Goal: Transaction & Acquisition: Download file/media

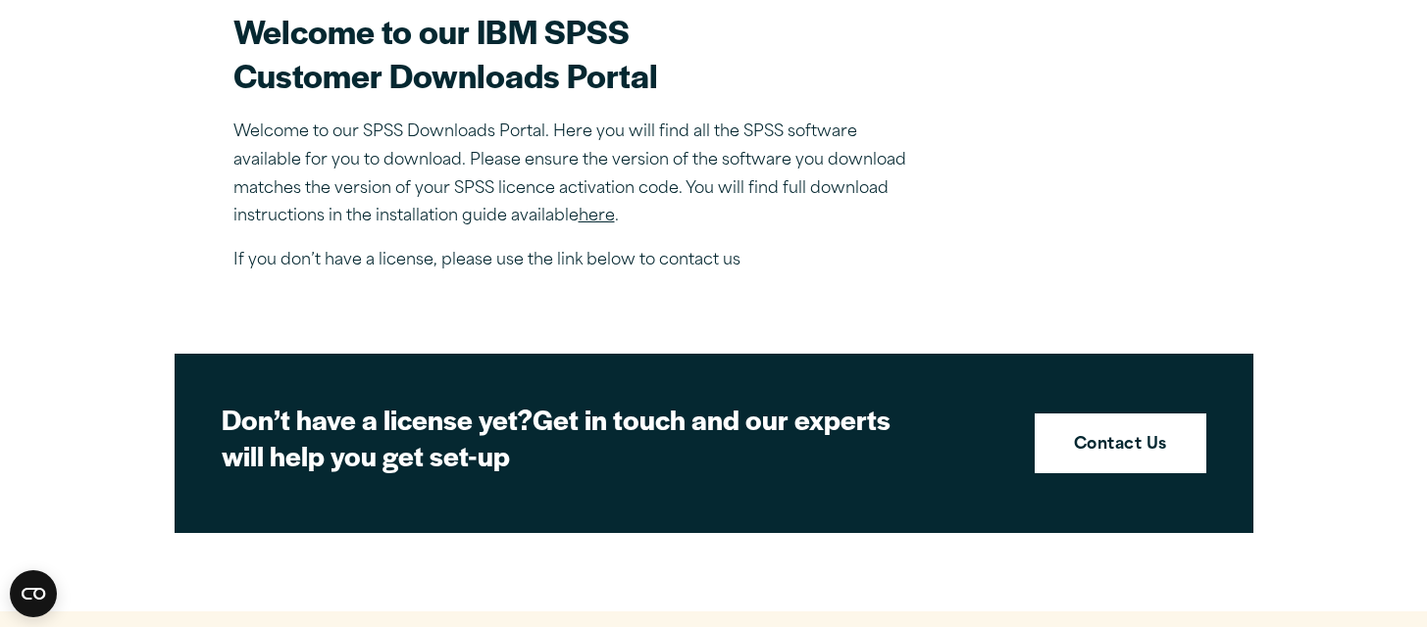
scroll to position [504, 0]
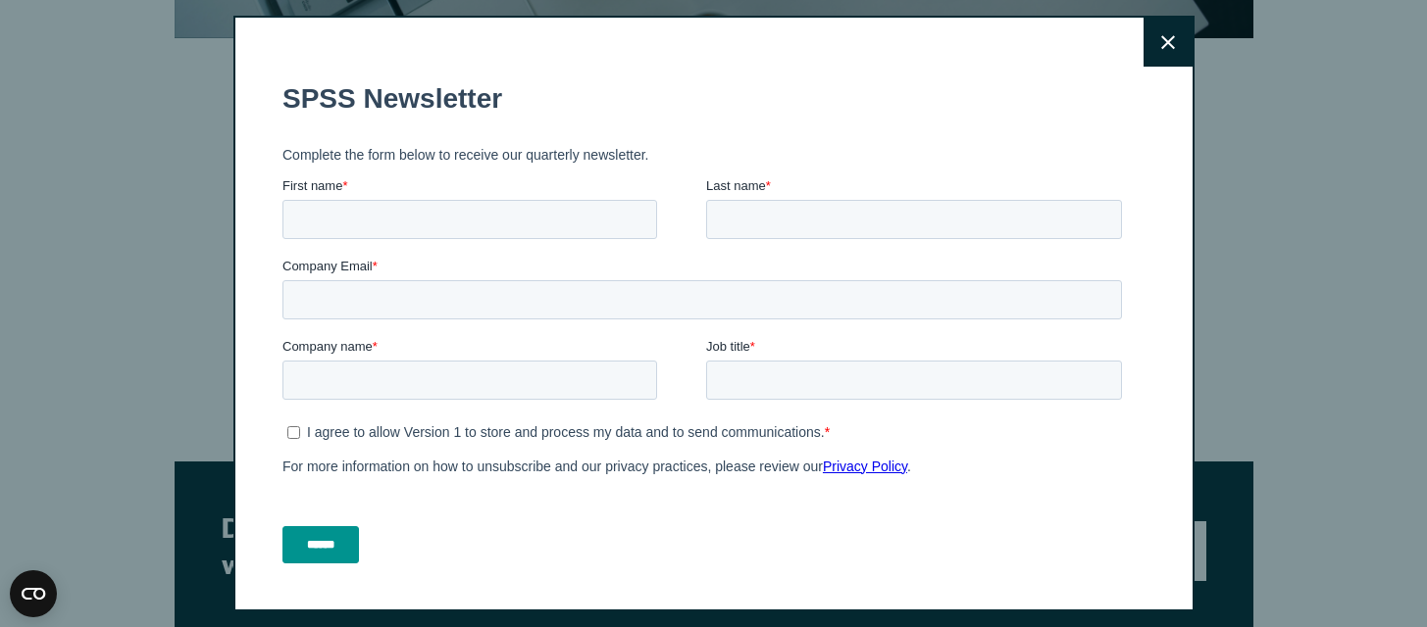
click at [1172, 37] on icon at bounding box center [1168, 42] width 14 height 14
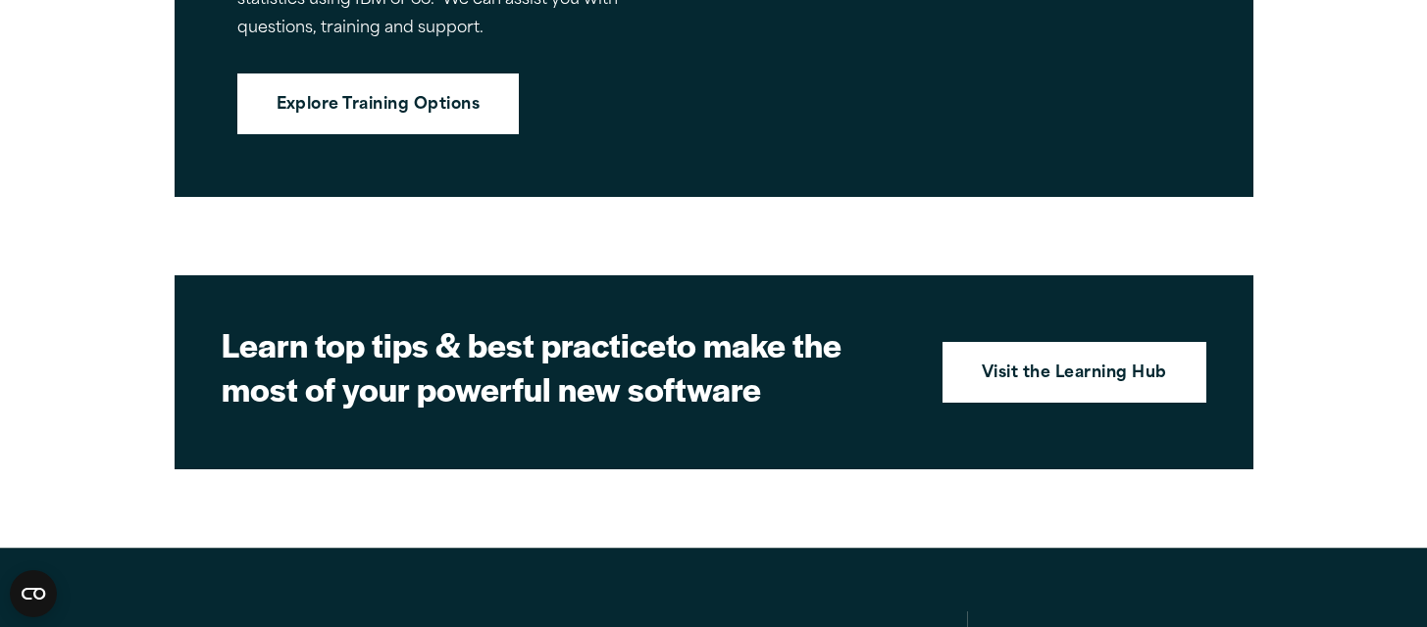
scroll to position [2793, 0]
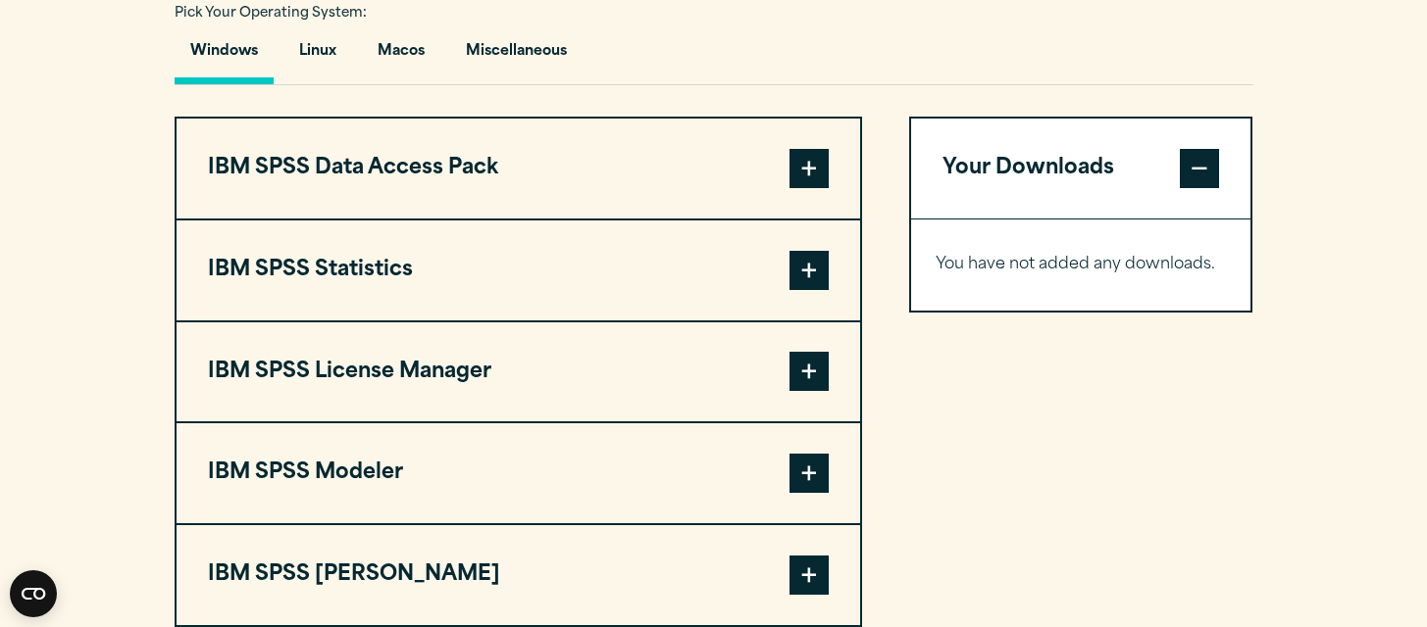
scroll to position [1474, 0]
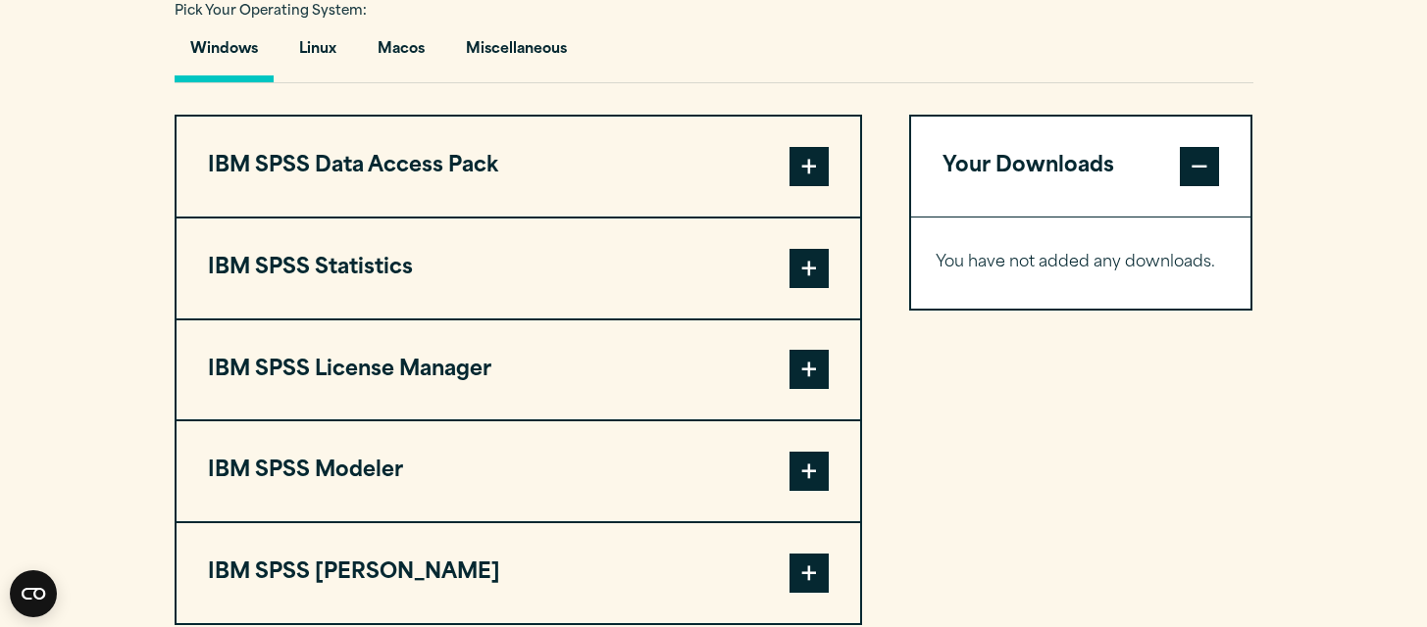
click at [814, 176] on span at bounding box center [808, 166] width 39 height 39
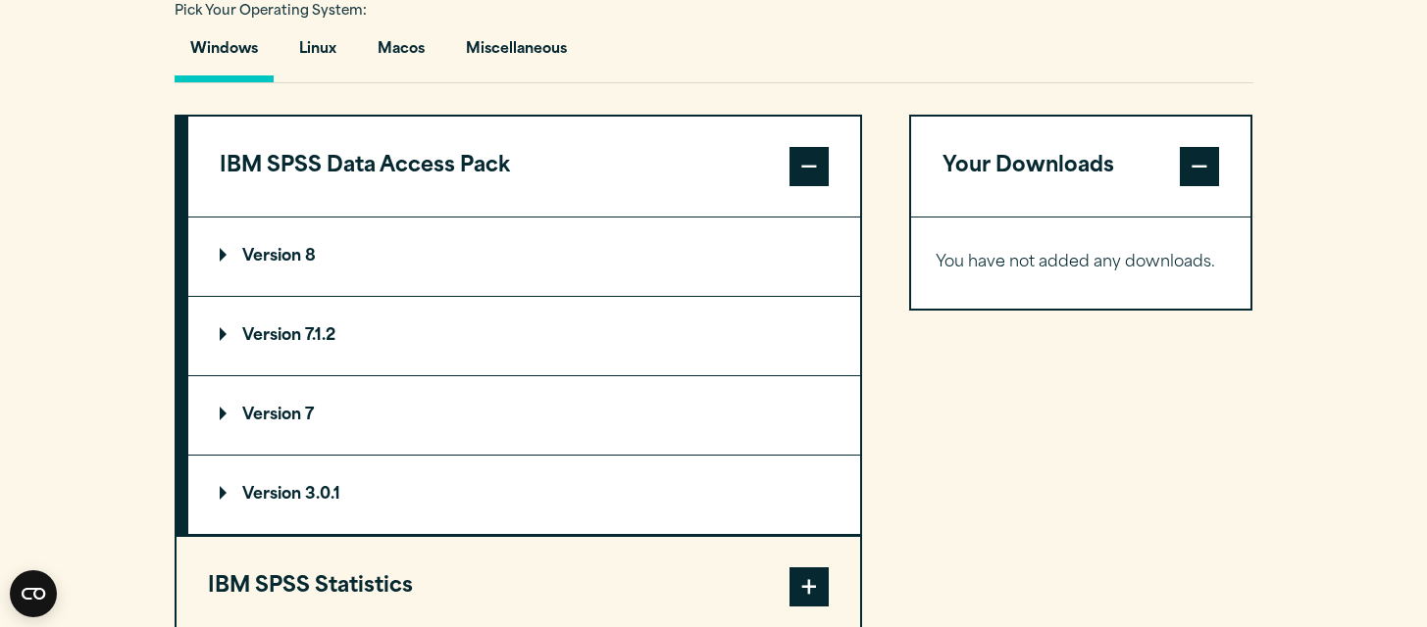
click at [226, 263] on p "Version 8" at bounding box center [268, 257] width 96 height 16
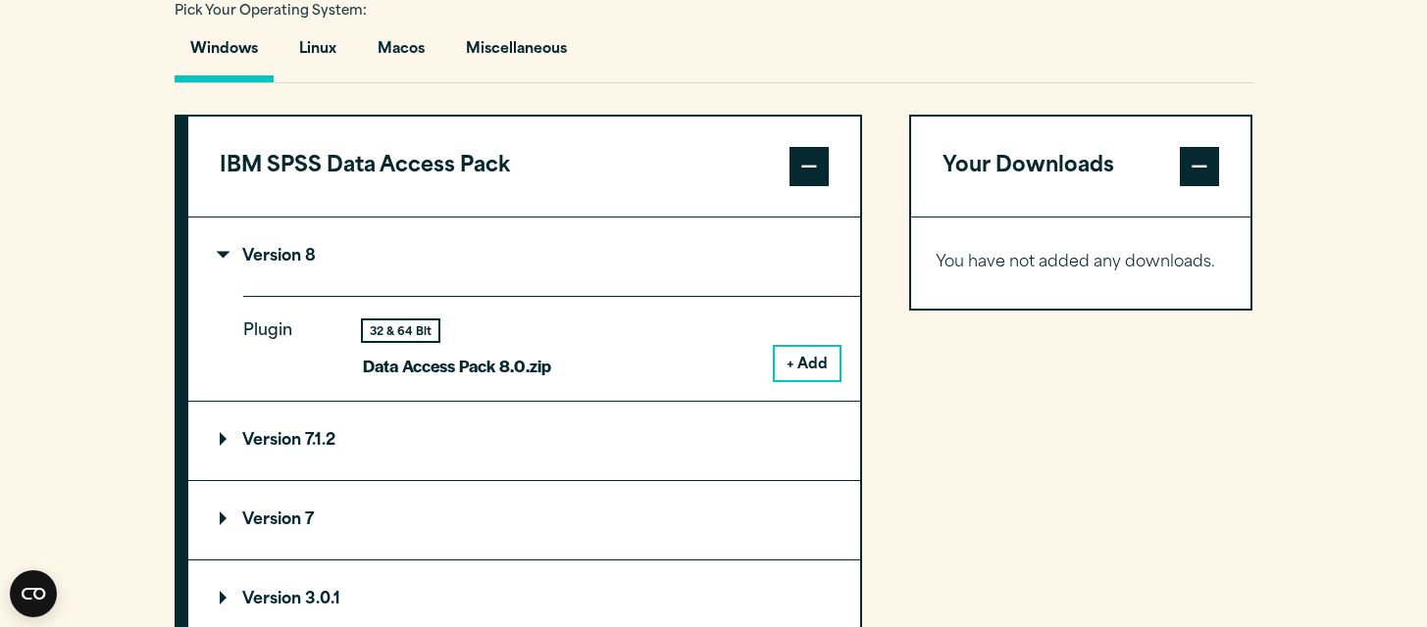
click at [815, 176] on span at bounding box center [808, 166] width 39 height 39
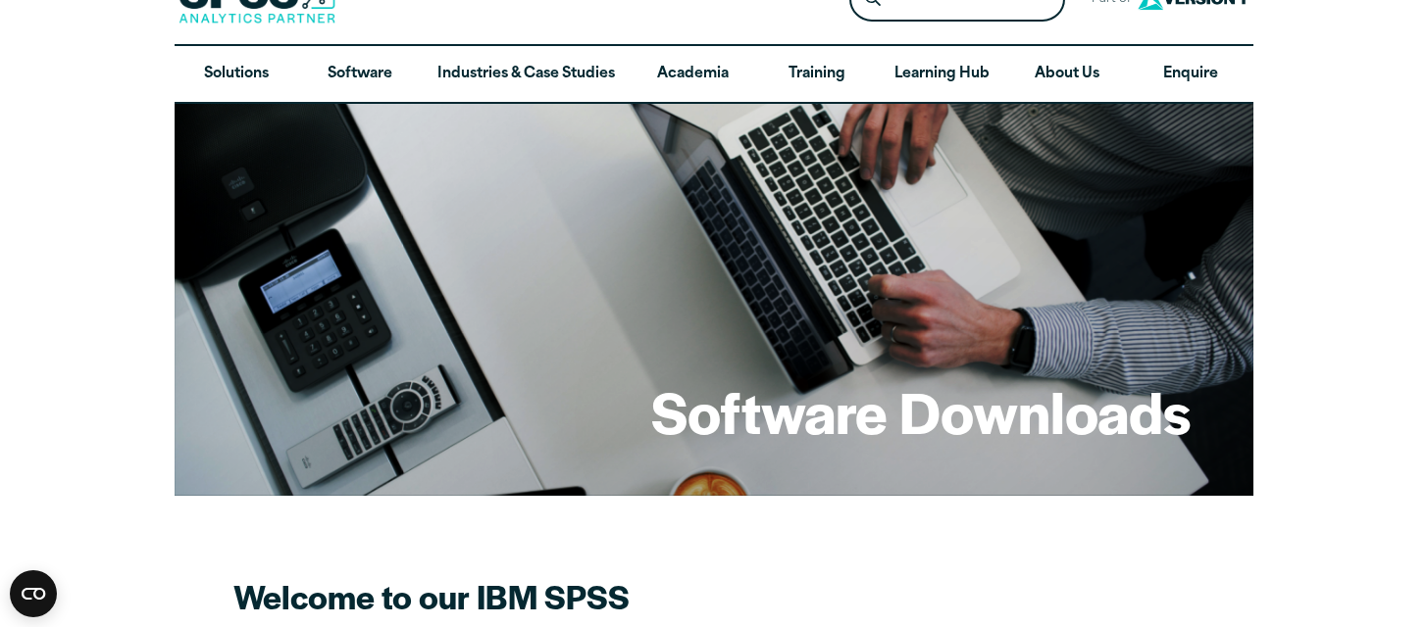
scroll to position [0, 0]
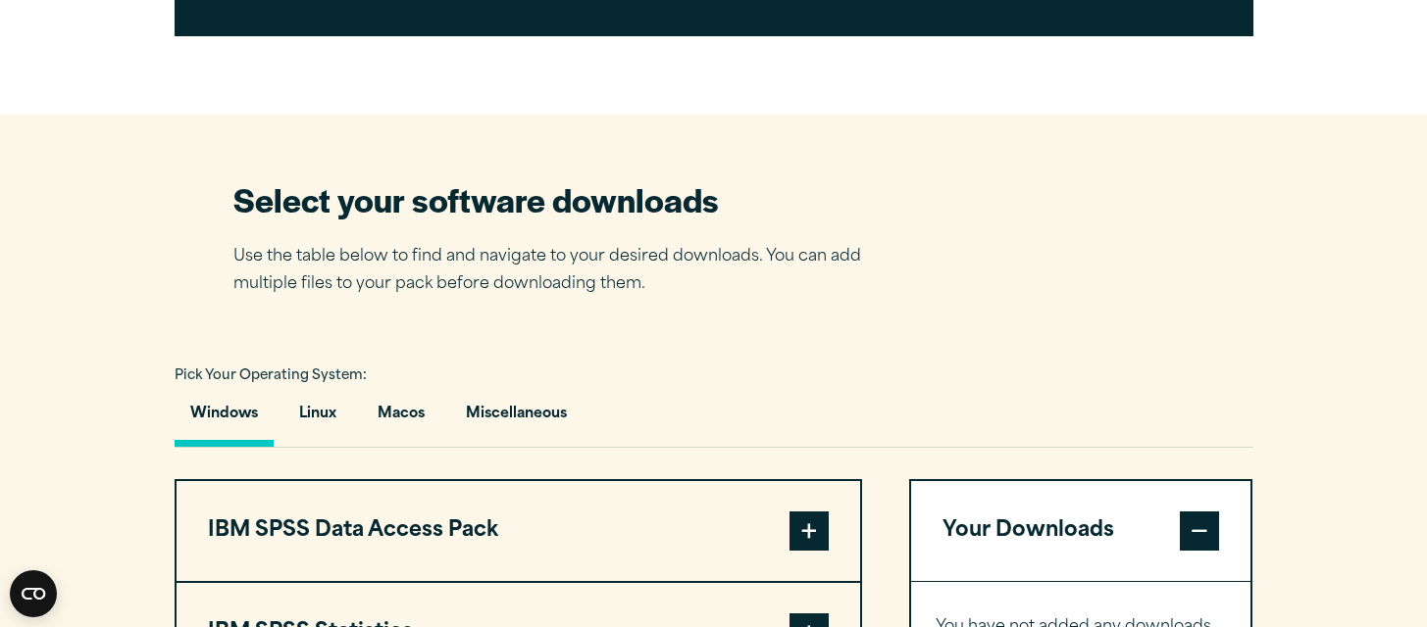
scroll to position [1123, 0]
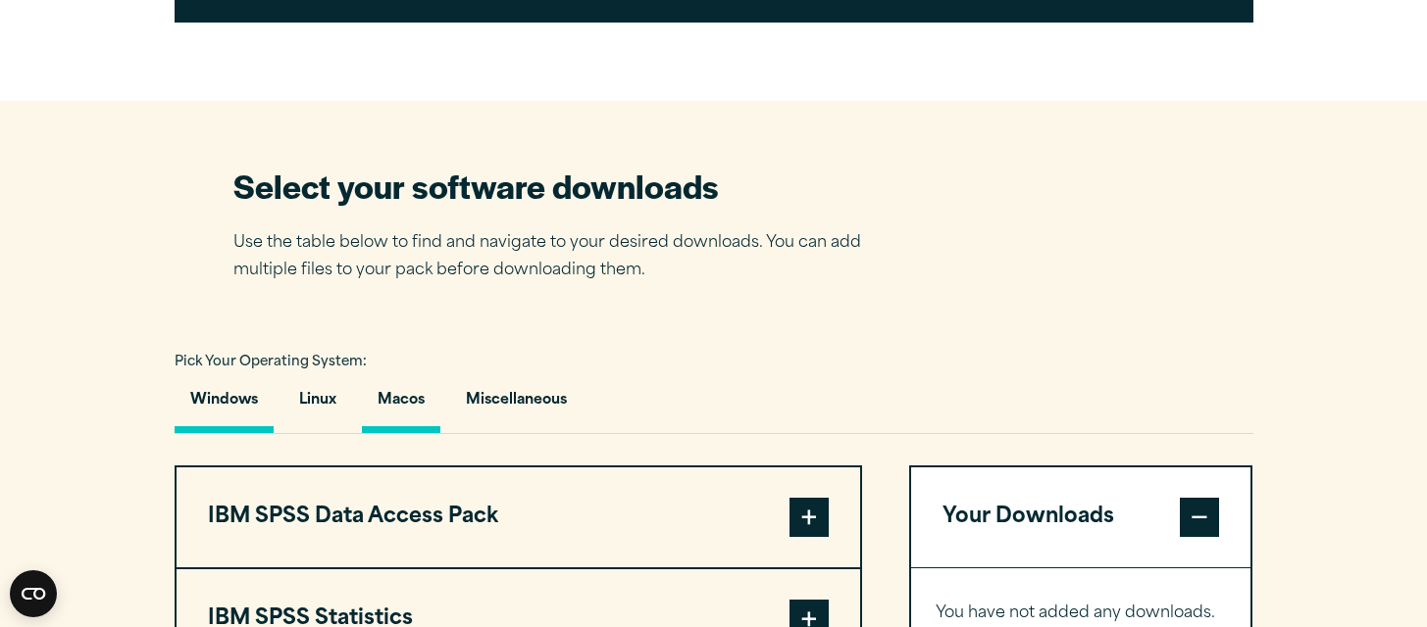
click at [389, 409] on button "Macos" at bounding box center [401, 405] width 78 height 56
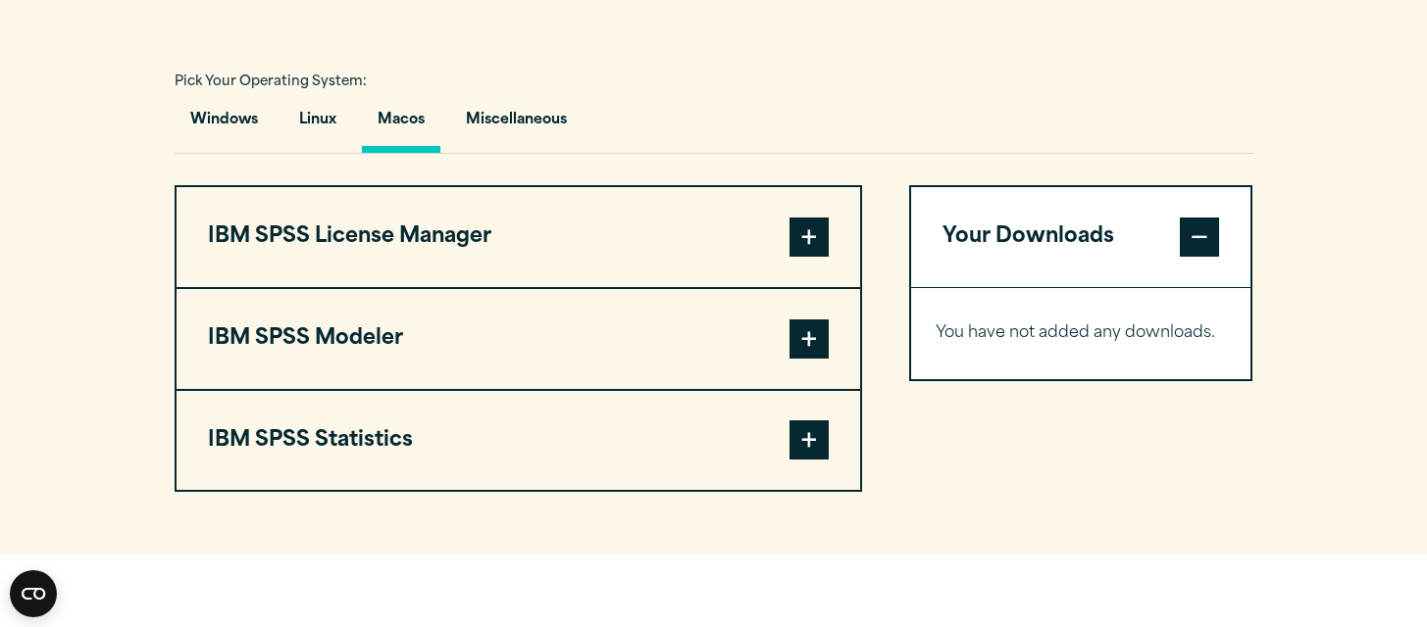
scroll to position [1461, 0]
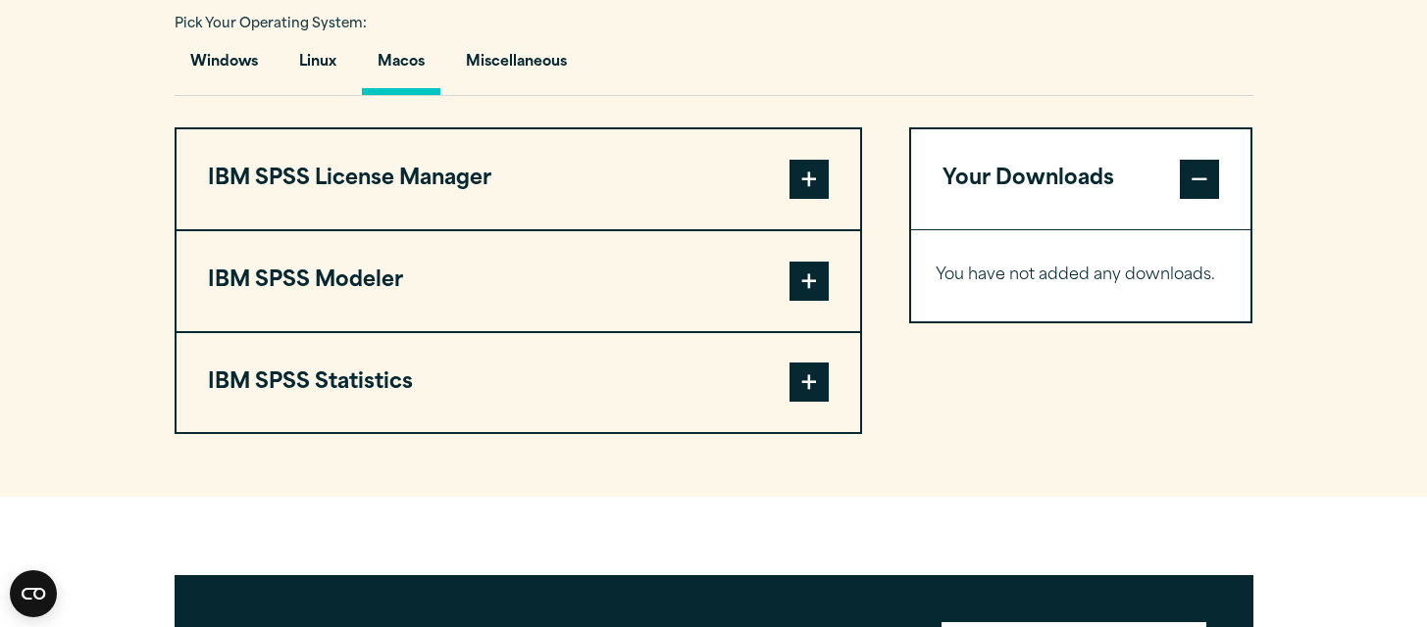
click at [809, 397] on span at bounding box center [808, 382] width 39 height 39
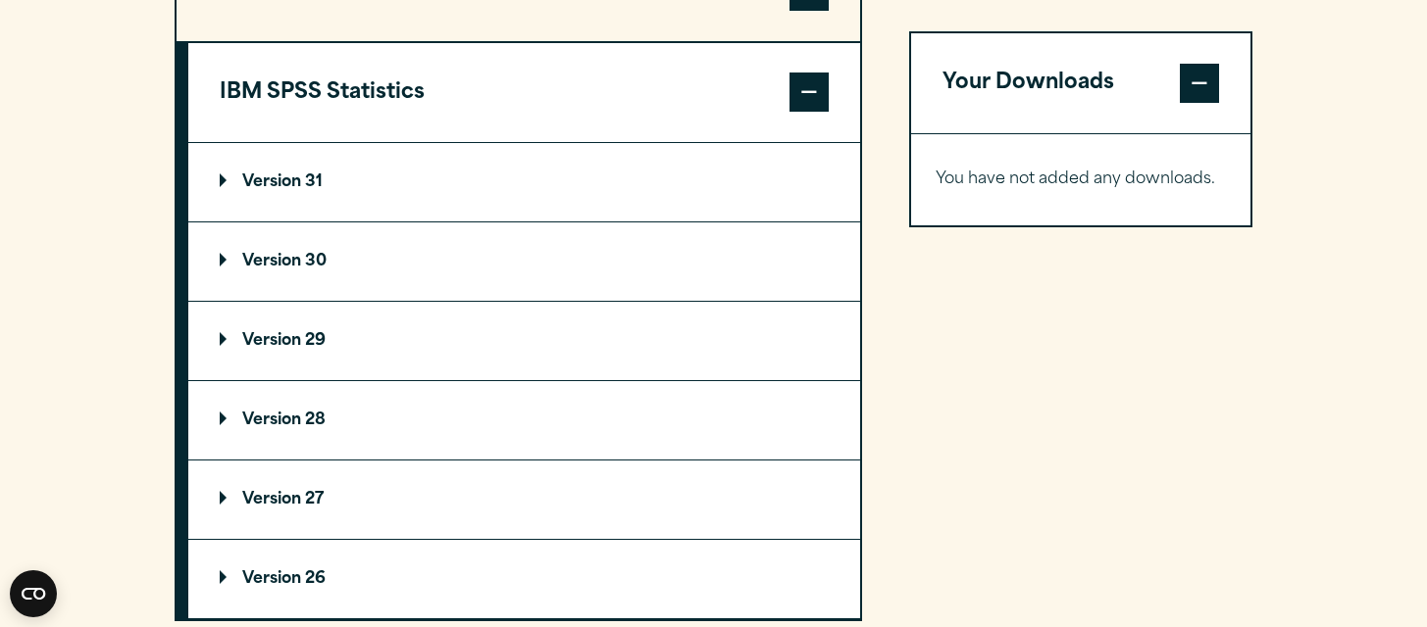
scroll to position [1752, 0]
click at [226, 189] on p "Version 31" at bounding box center [271, 182] width 103 height 16
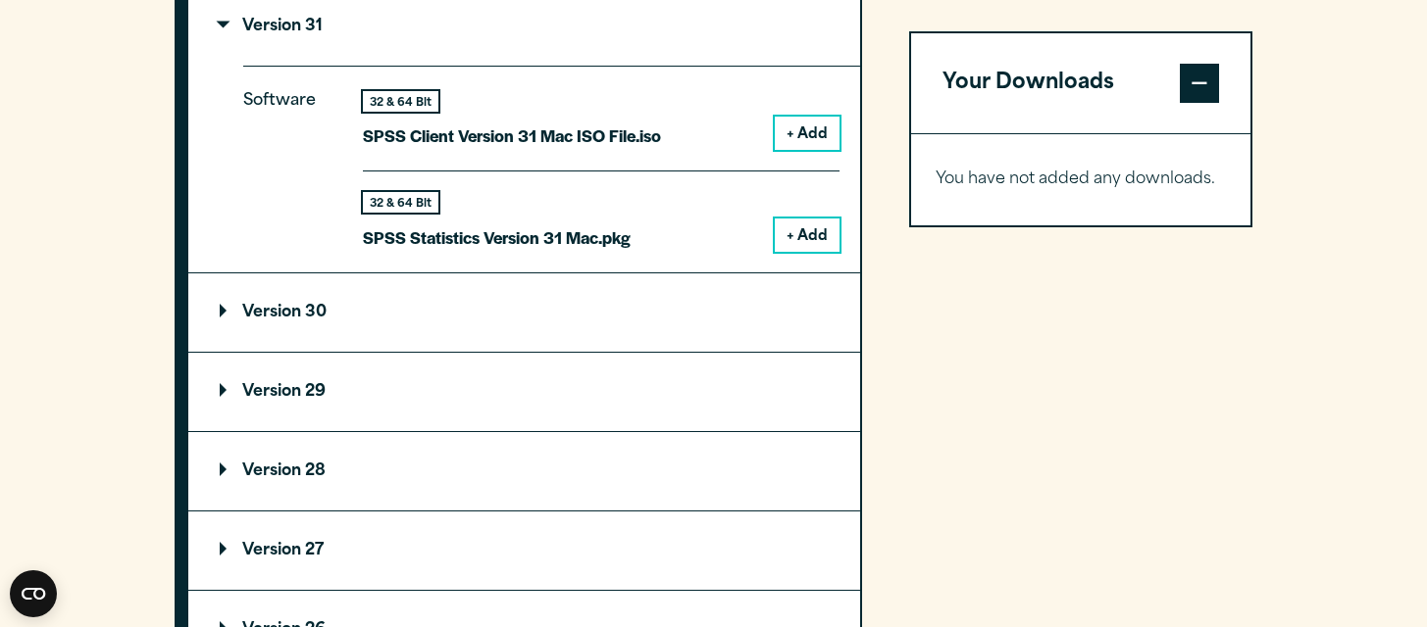
scroll to position [1859, 0]
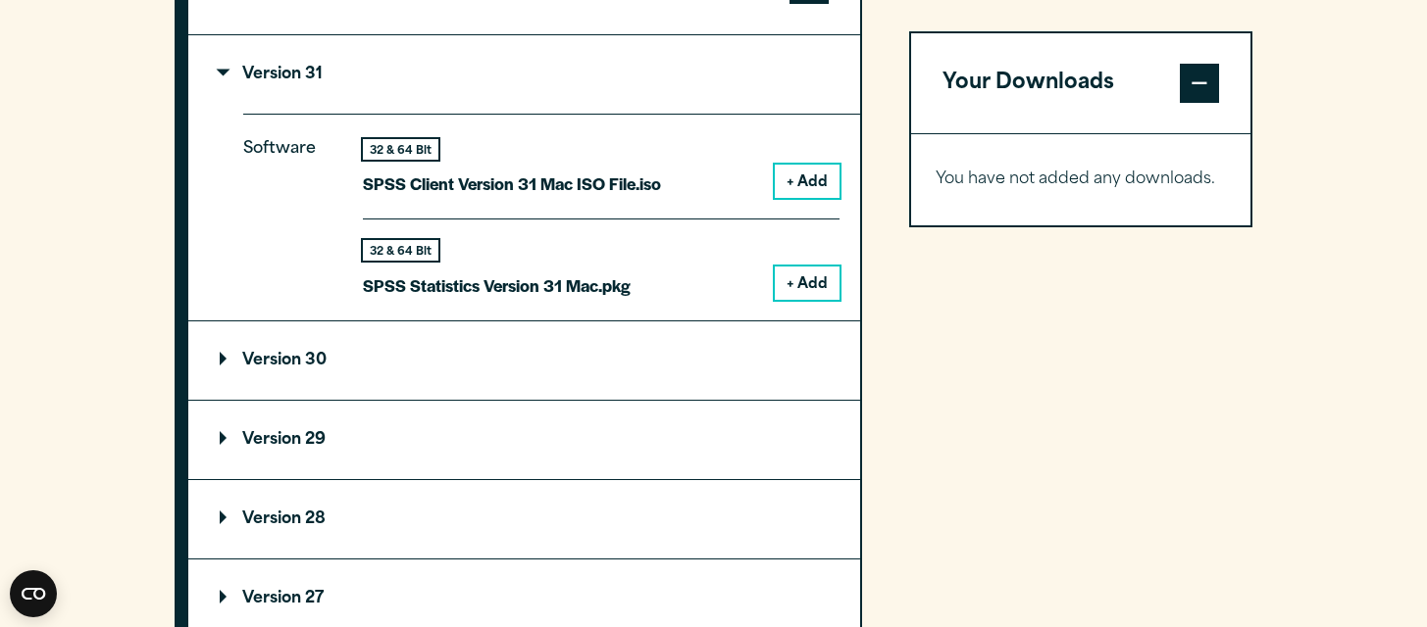
click at [806, 189] on button "+ Add" at bounding box center [807, 181] width 65 height 33
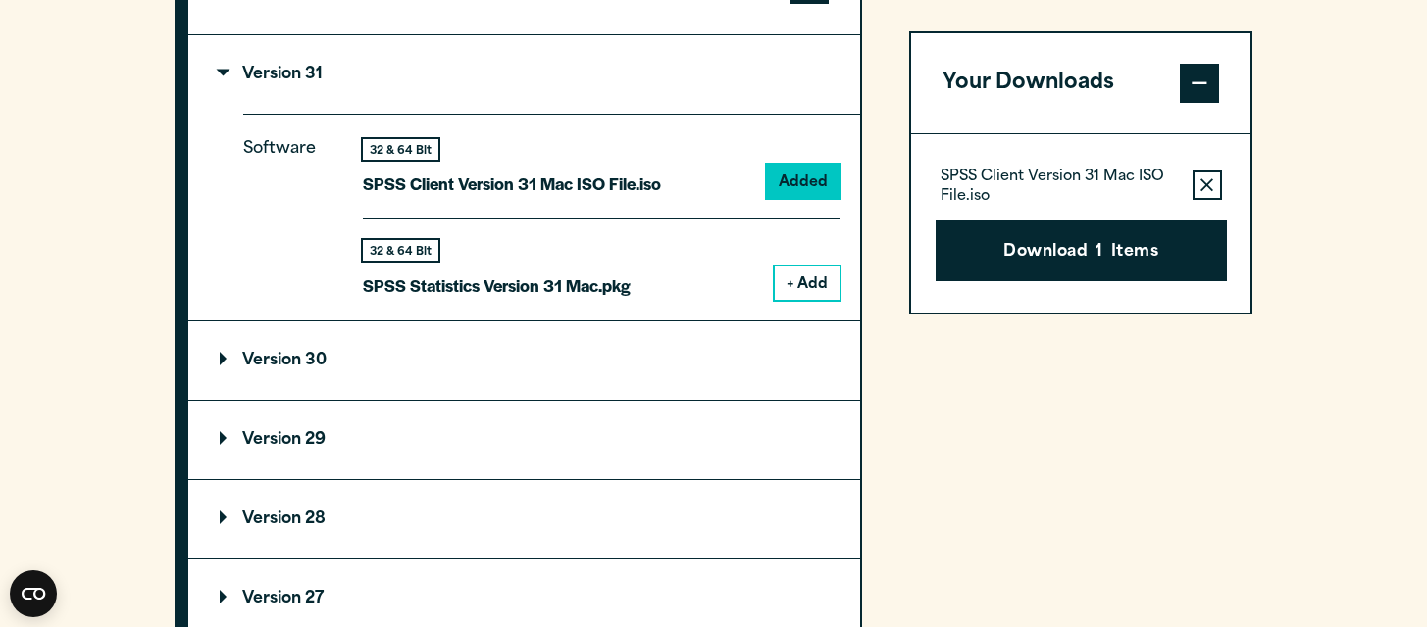
click at [1207, 182] on icon "button" at bounding box center [1206, 185] width 13 height 14
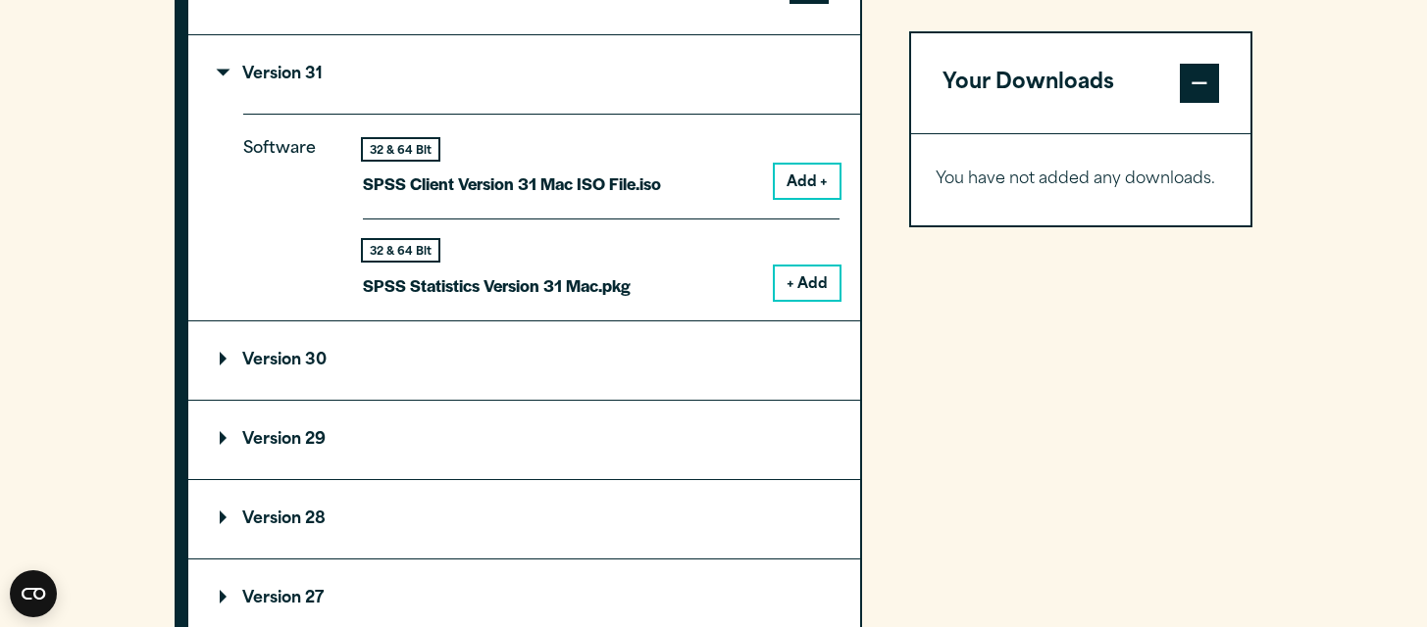
click at [800, 296] on button "+ Add" at bounding box center [807, 283] width 65 height 33
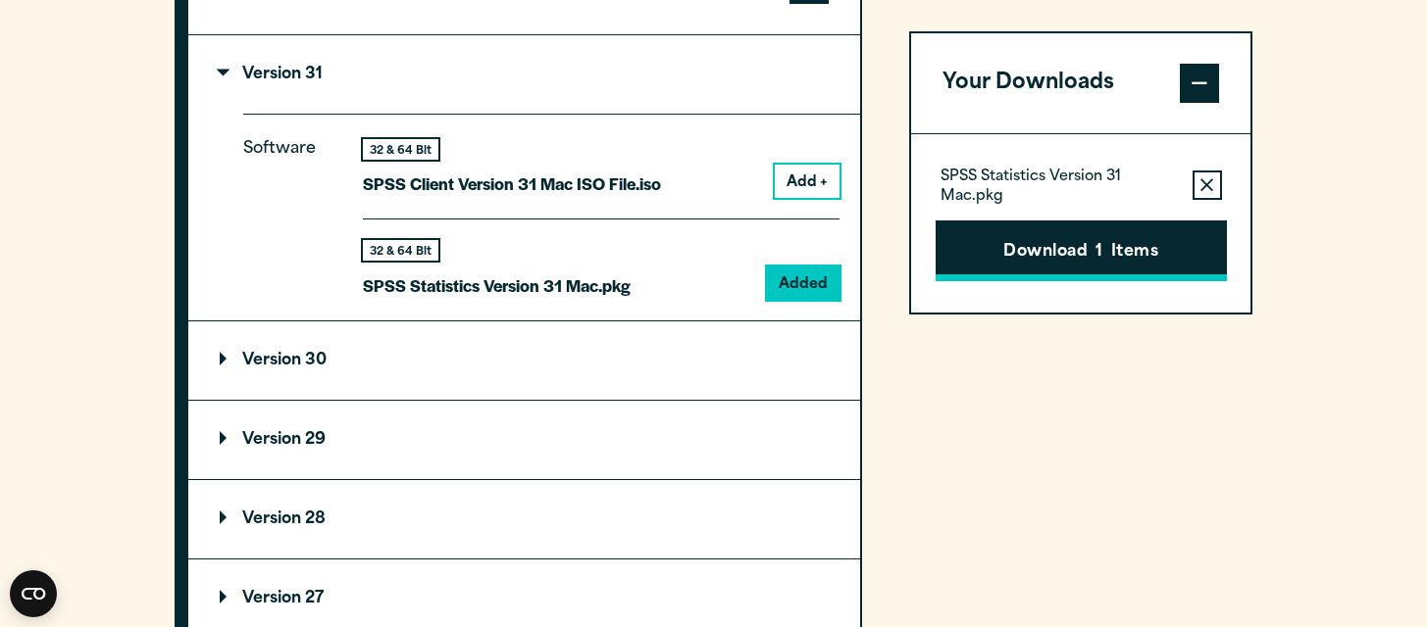
click at [1144, 262] on button "Download 1 Items" at bounding box center [1080, 251] width 291 height 61
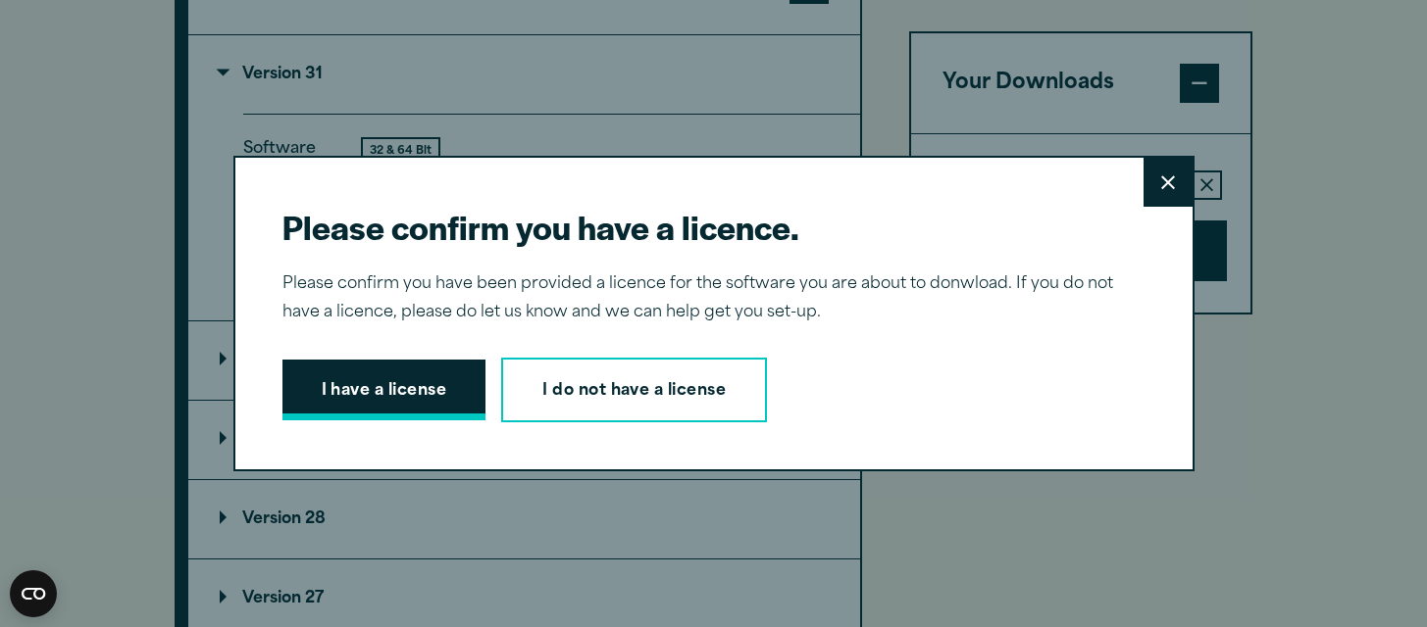
click at [398, 395] on button "I have a license" at bounding box center [384, 390] width 204 height 61
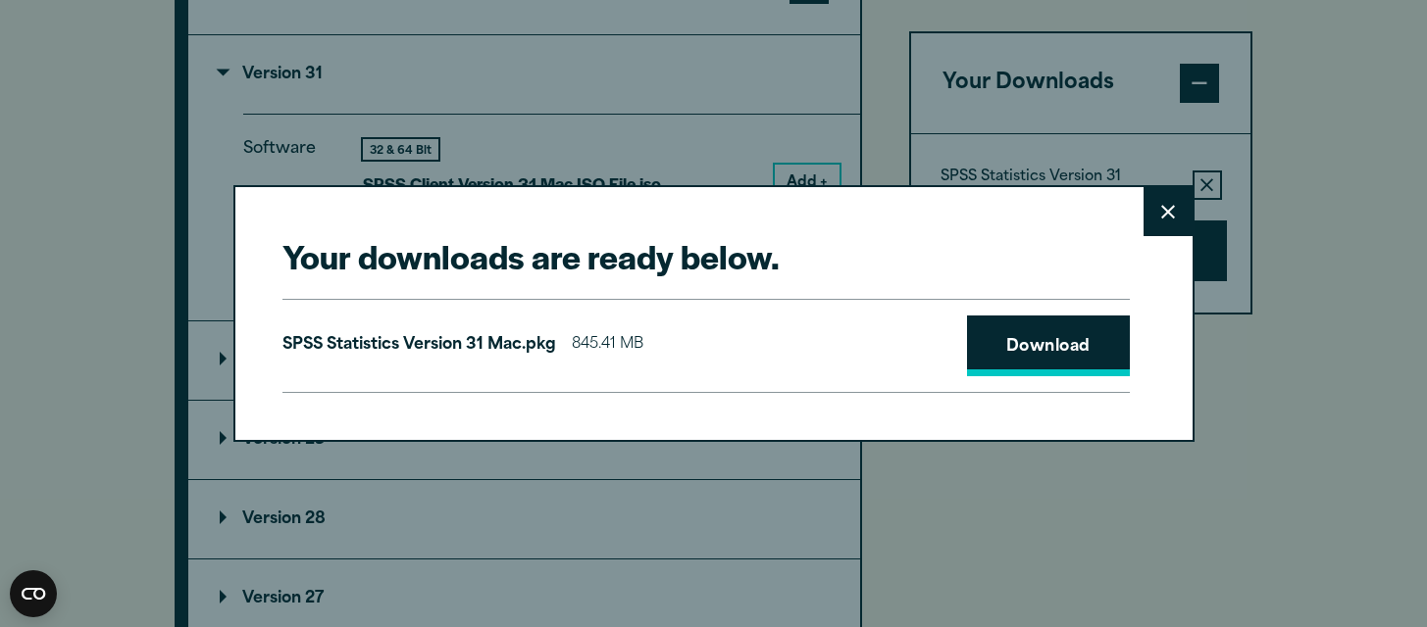
click at [1052, 347] on link "Download" at bounding box center [1048, 346] width 163 height 61
click at [1167, 205] on icon at bounding box center [1168, 212] width 14 height 15
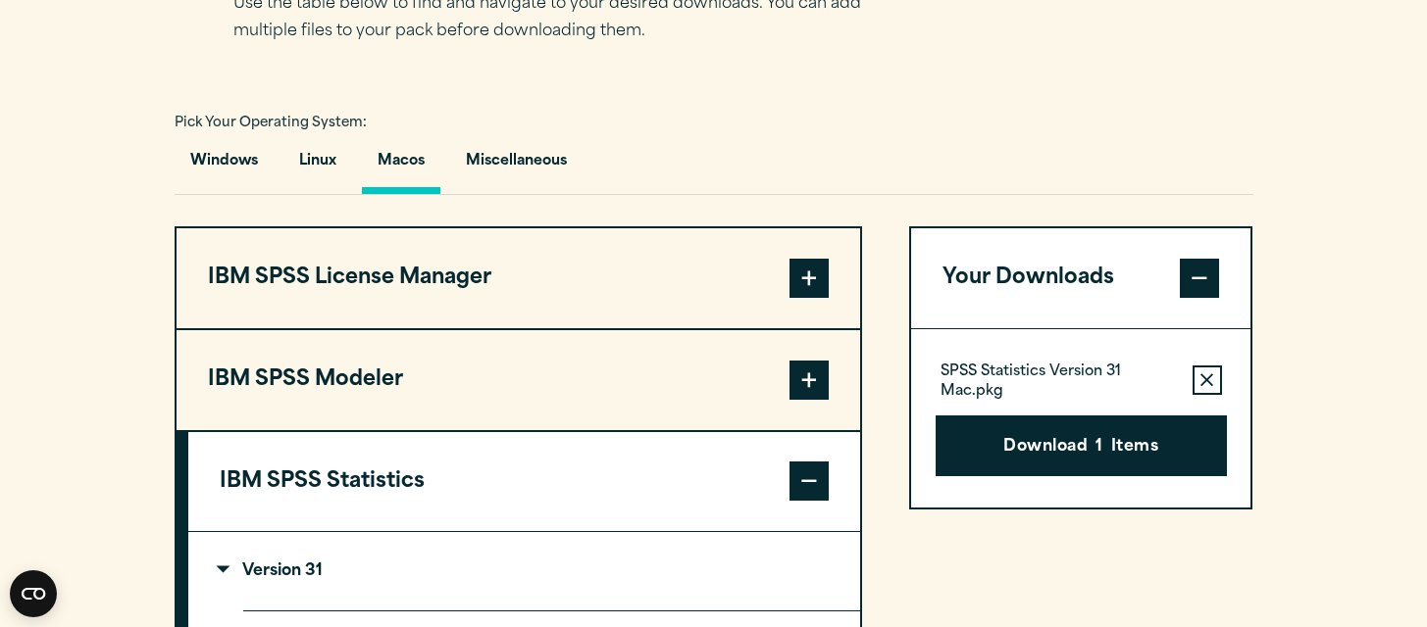
scroll to position [1327, 0]
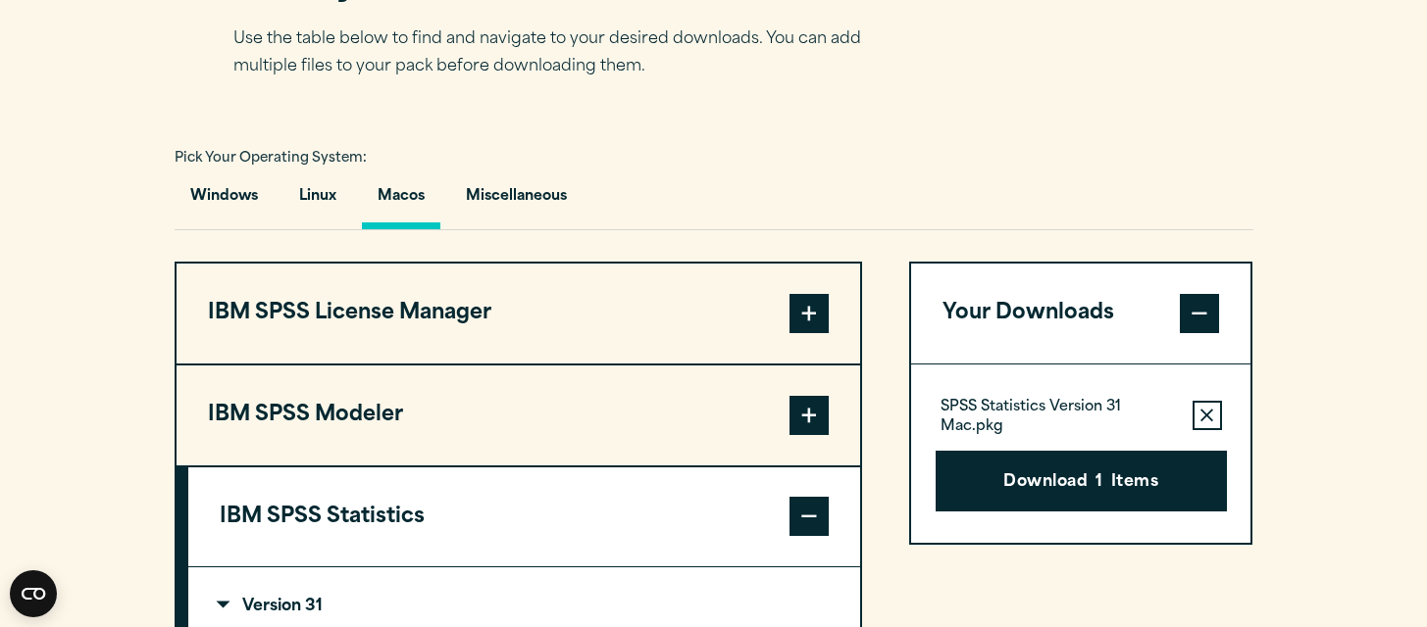
click at [1342, 222] on section "Select your software downloads Use the table below to find and navigate to your…" at bounding box center [713, 606] width 1427 height 1419
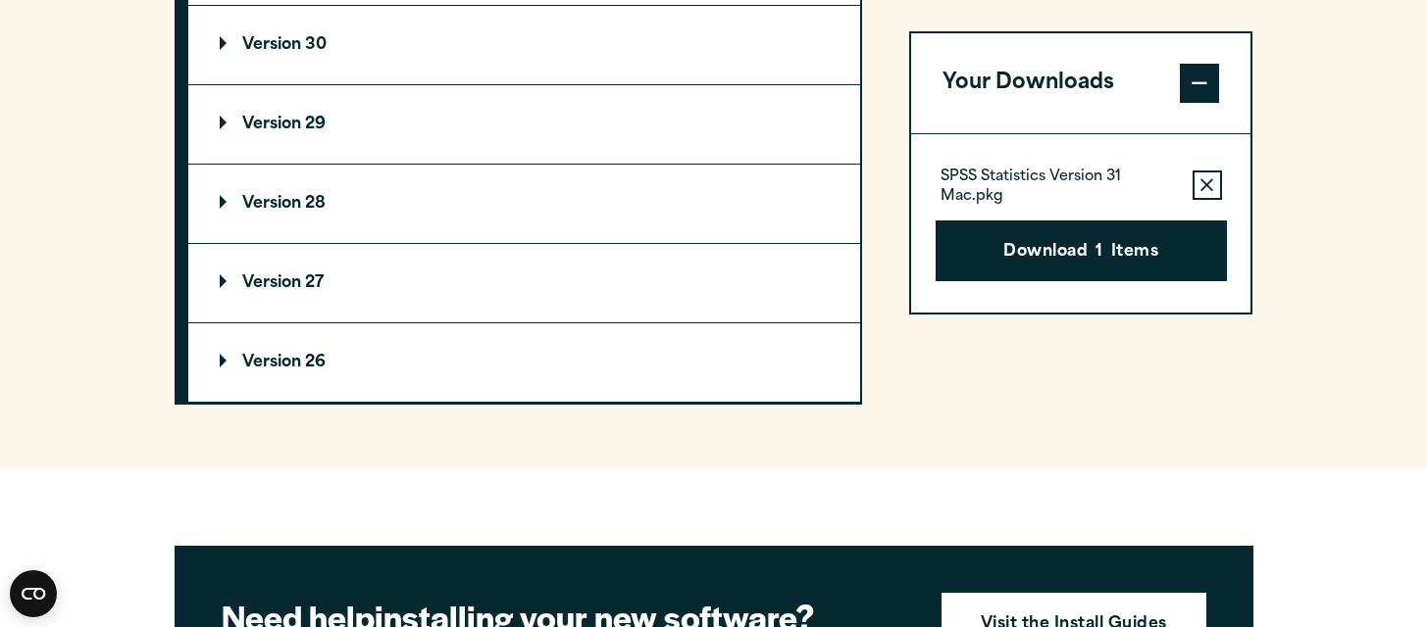
scroll to position [1896, 0]
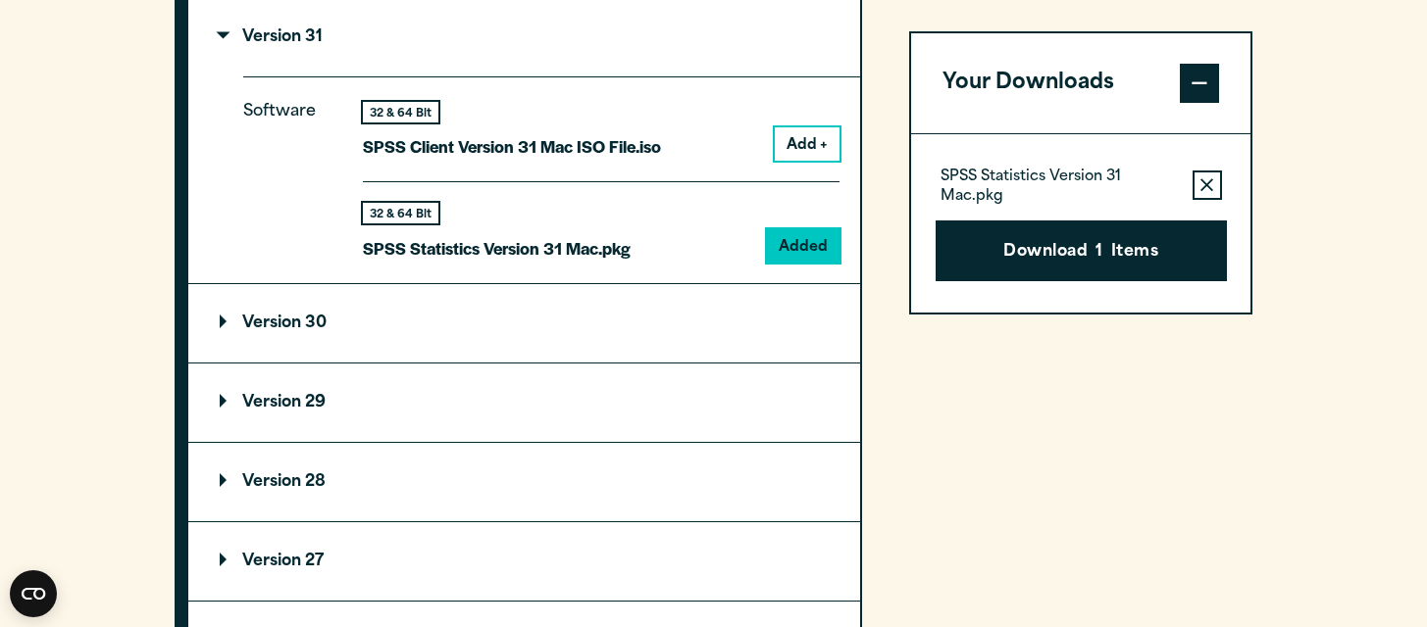
click at [229, 327] on p "Version 30" at bounding box center [273, 324] width 107 height 16
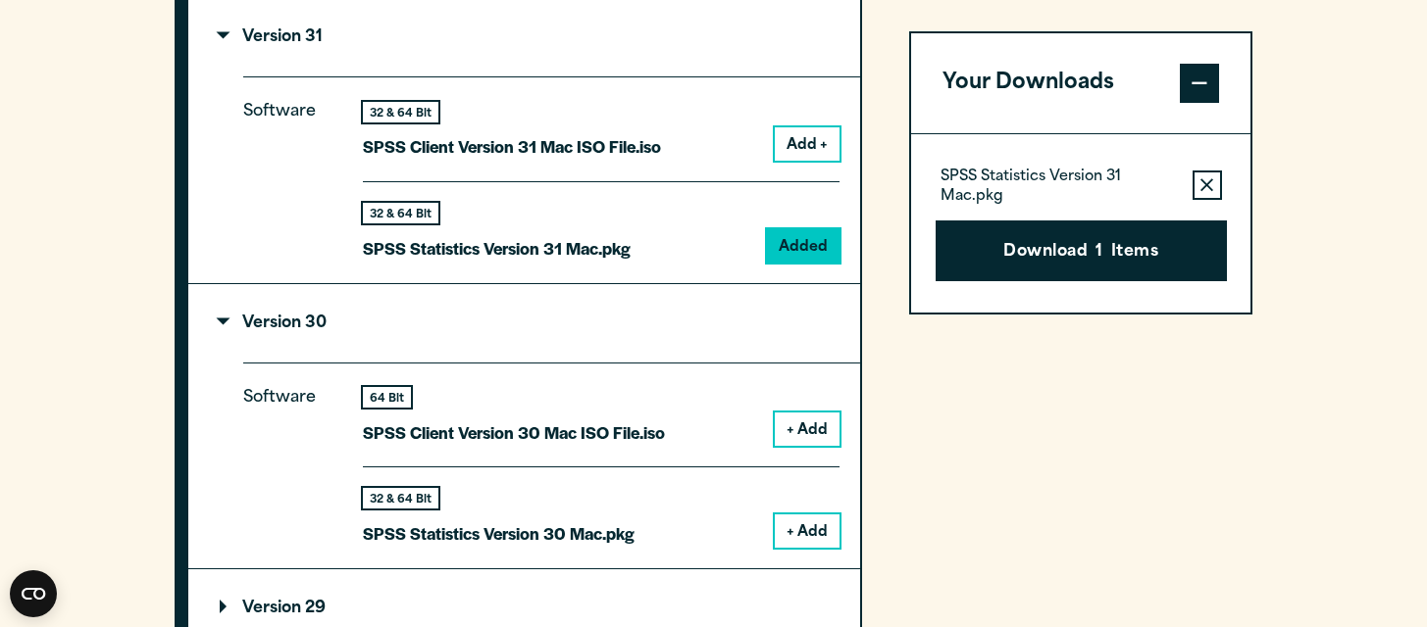
click at [225, 328] on p "Version 30" at bounding box center [273, 324] width 107 height 16
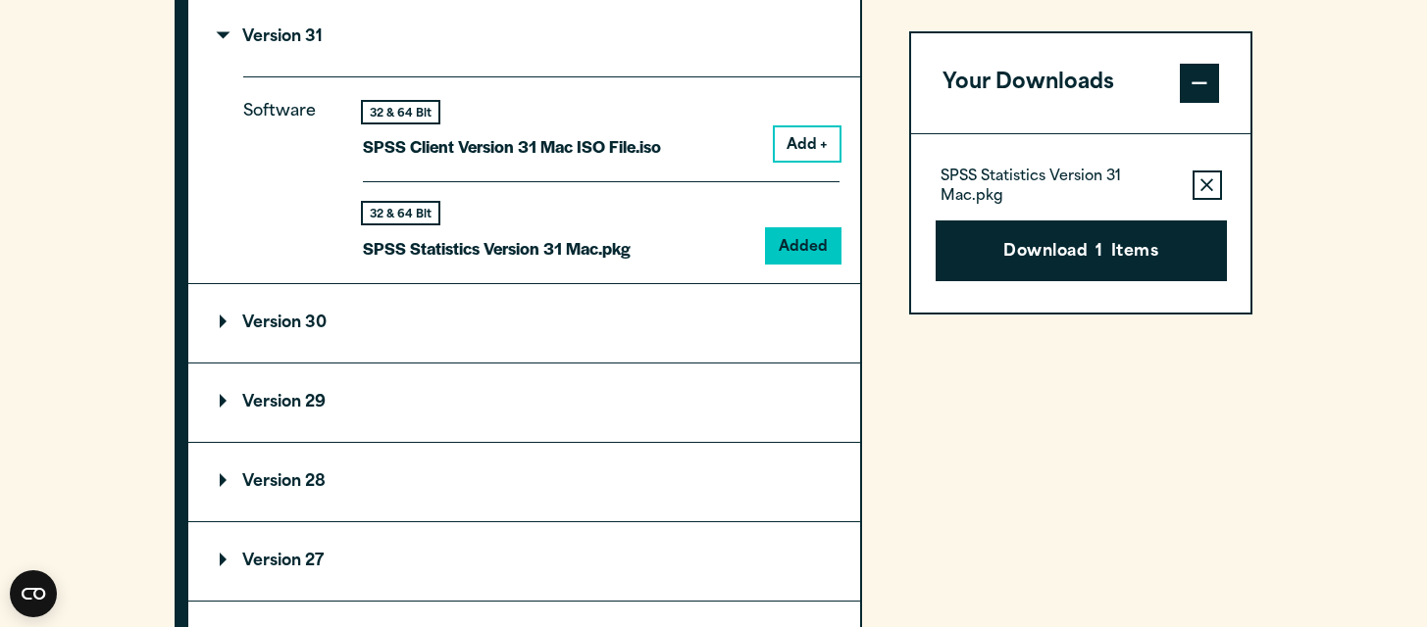
click at [221, 398] on summary "Version 29" at bounding box center [524, 403] width 672 height 78
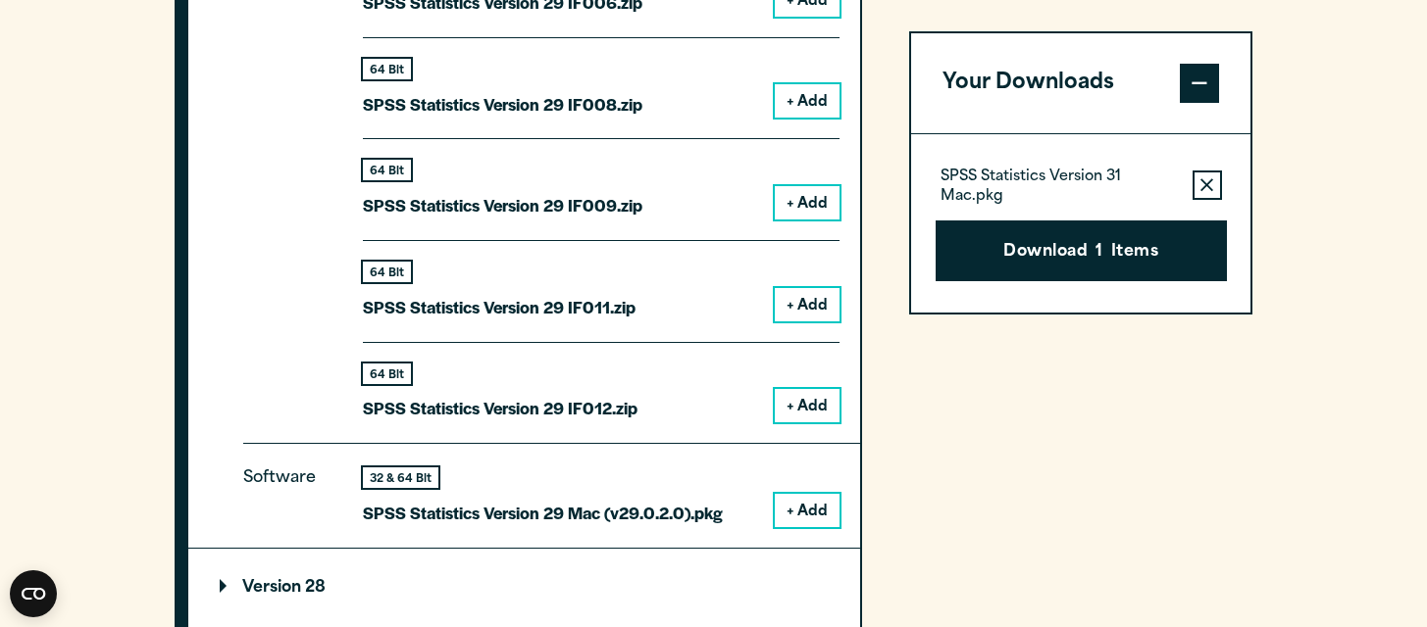
scroll to position [3036, 0]
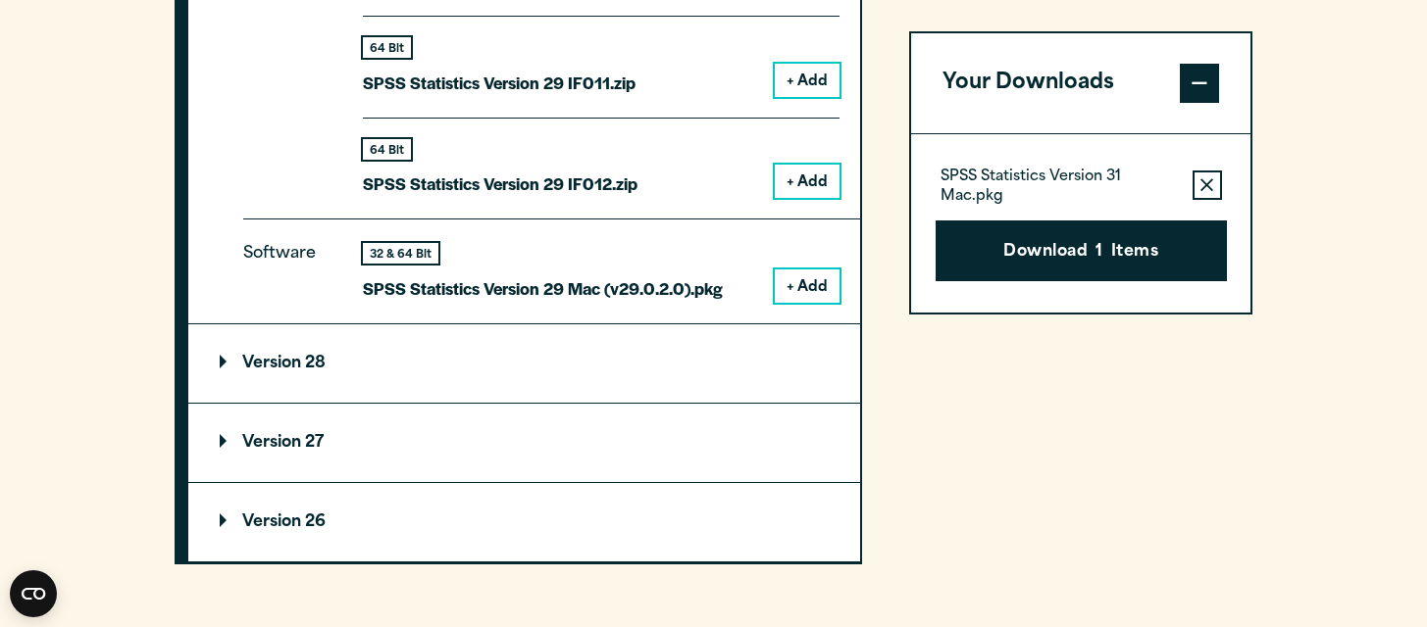
click at [1207, 191] on icon "button" at bounding box center [1206, 185] width 13 height 14
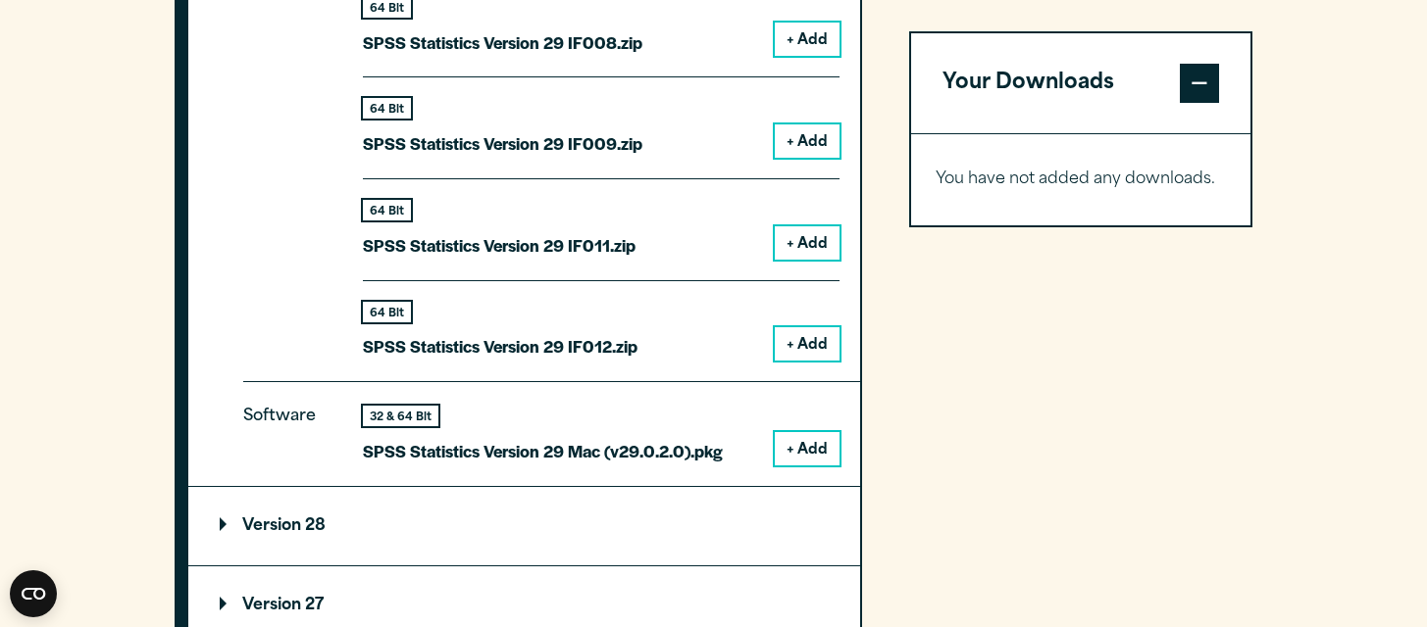
scroll to position [2869, 0]
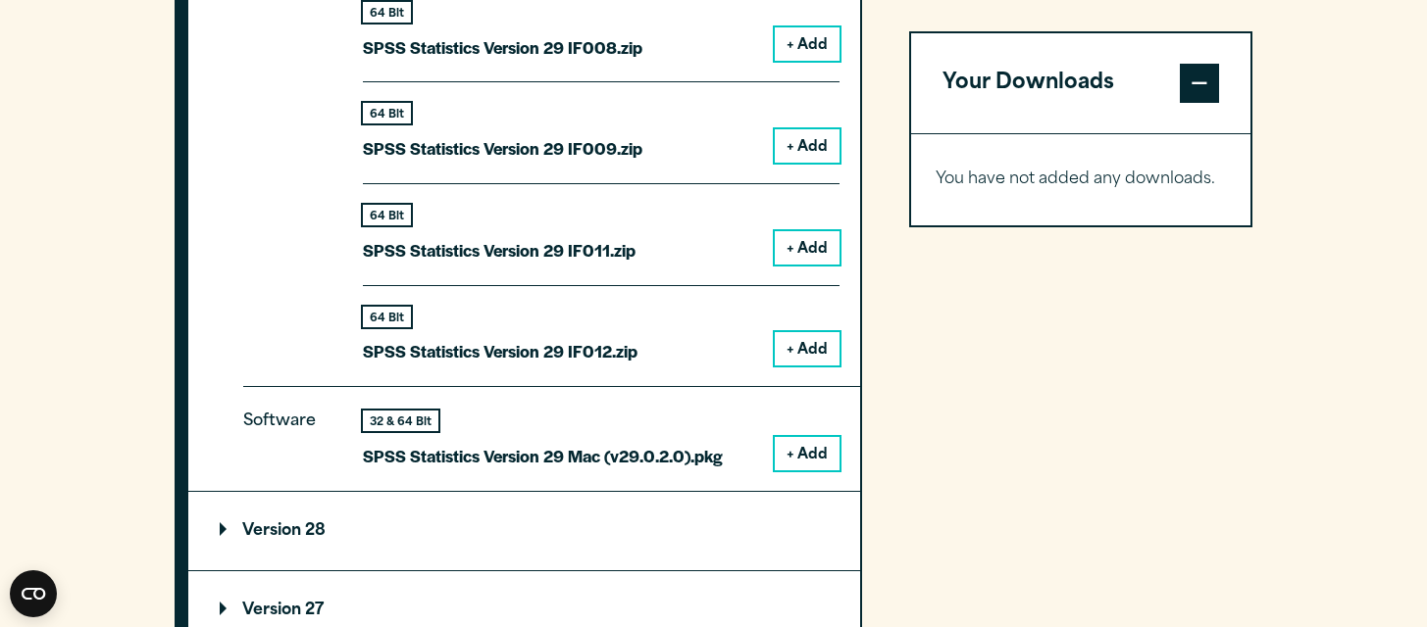
click at [812, 466] on button "+ Add" at bounding box center [807, 453] width 65 height 33
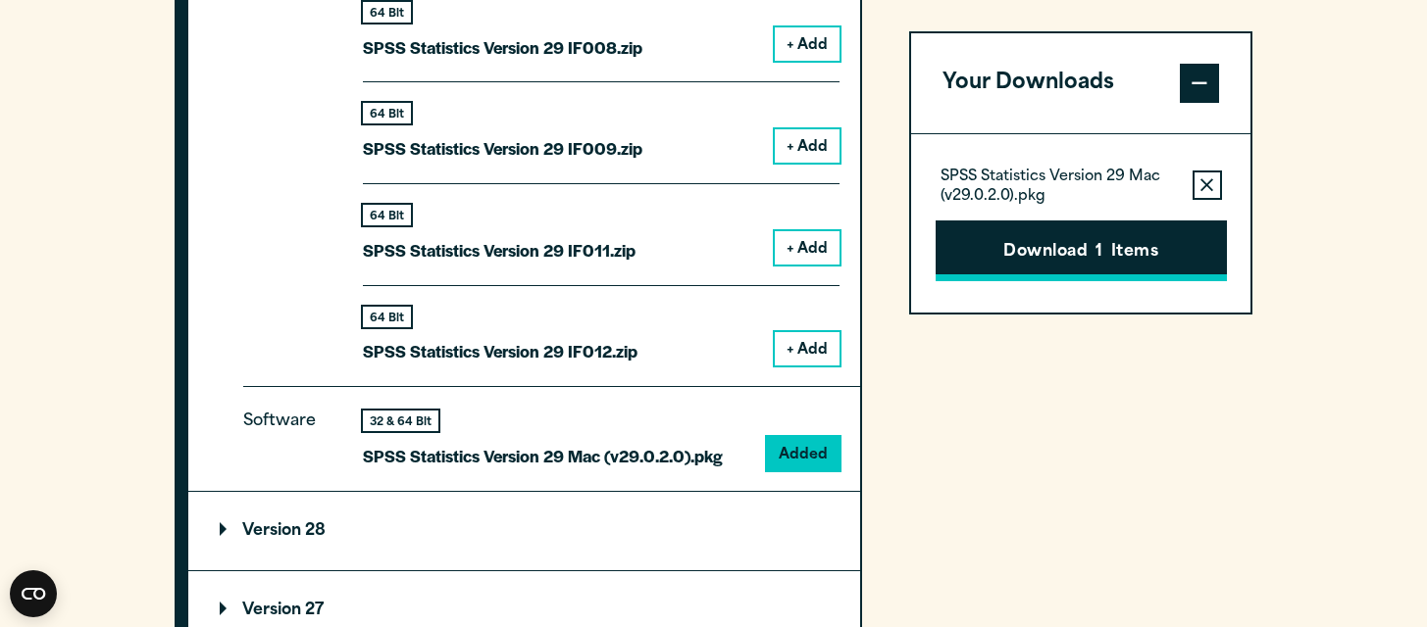
click at [1074, 256] on button "Download 1 Items" at bounding box center [1080, 251] width 291 height 61
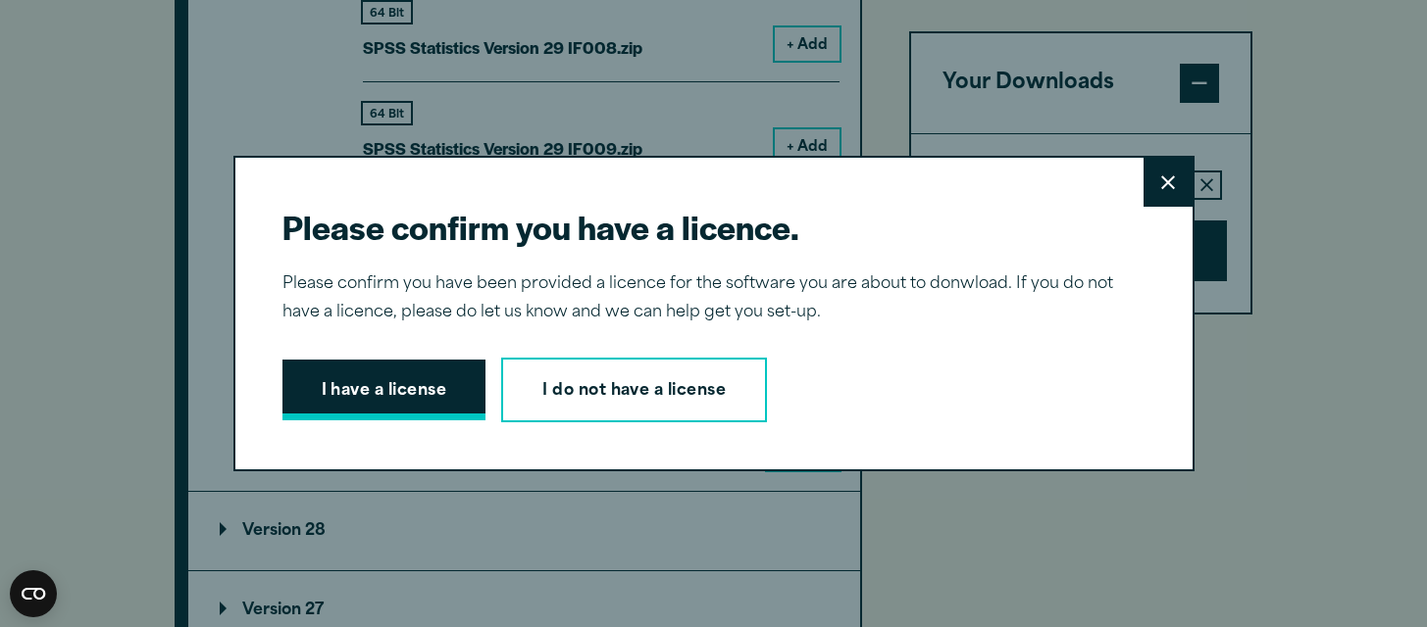
click at [402, 414] on button "I have a license" at bounding box center [384, 390] width 204 height 61
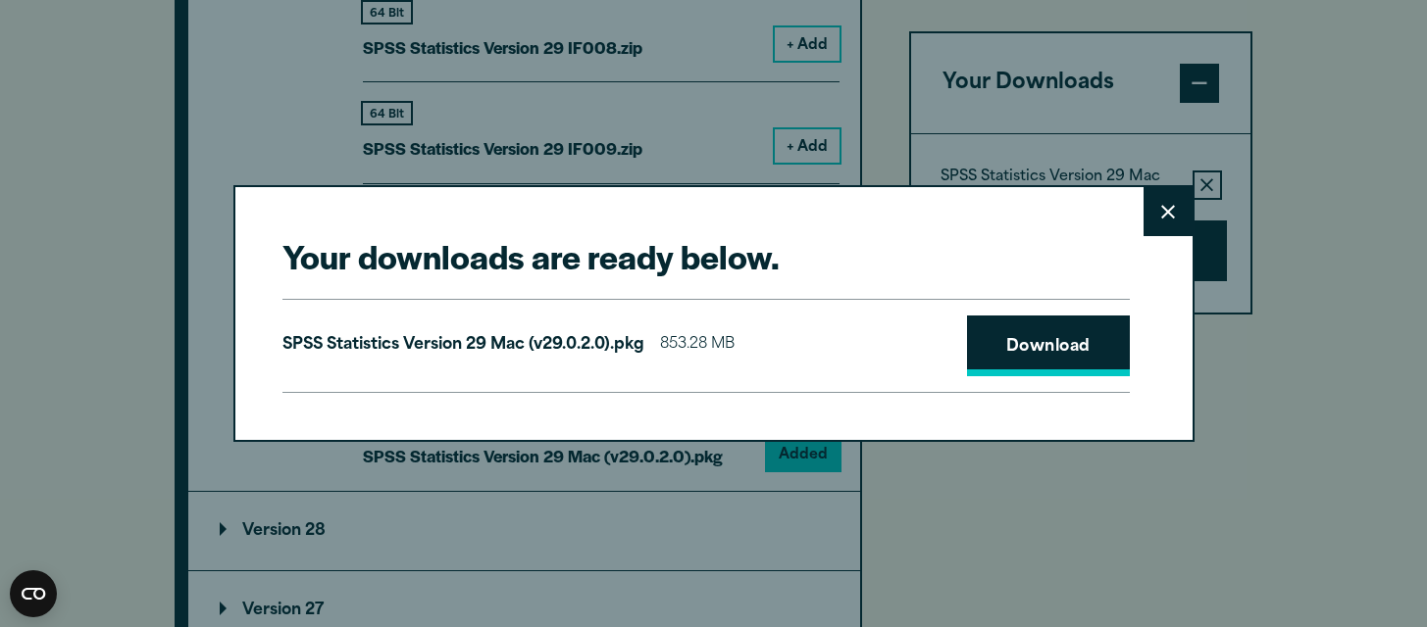
click at [996, 352] on link "Download" at bounding box center [1048, 346] width 163 height 61
click at [1161, 215] on icon at bounding box center [1168, 212] width 14 height 15
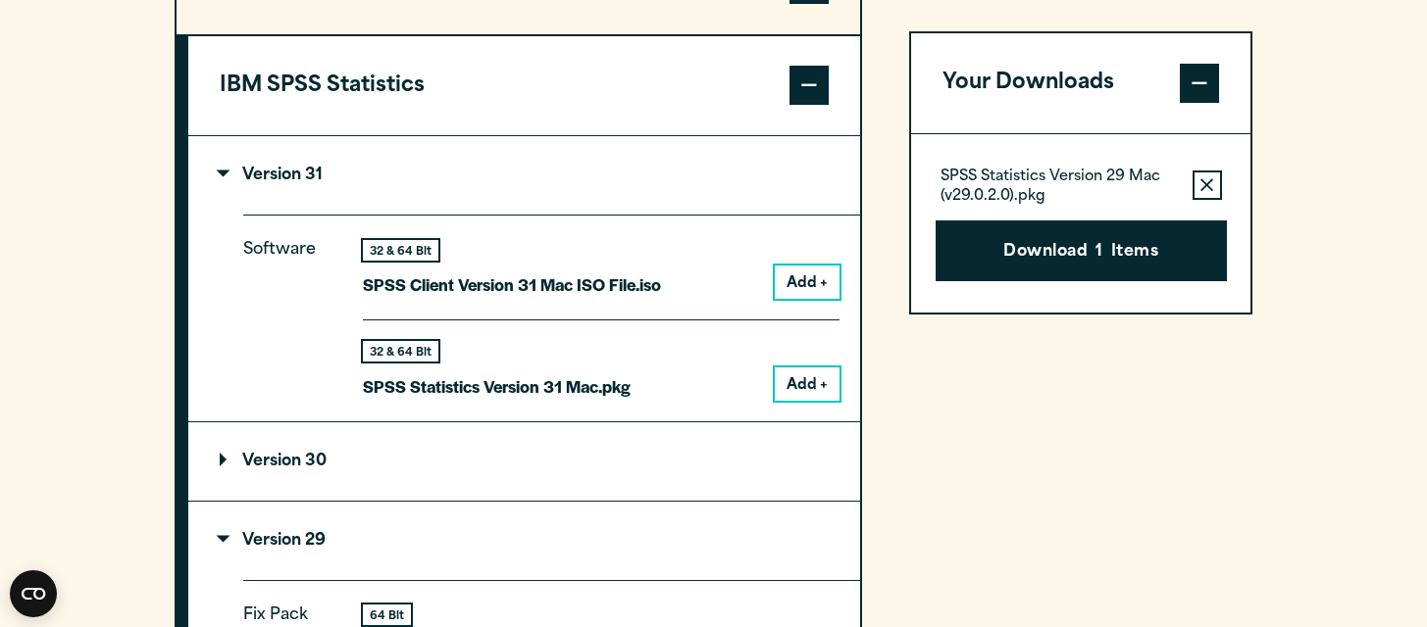
scroll to position [2209, 0]
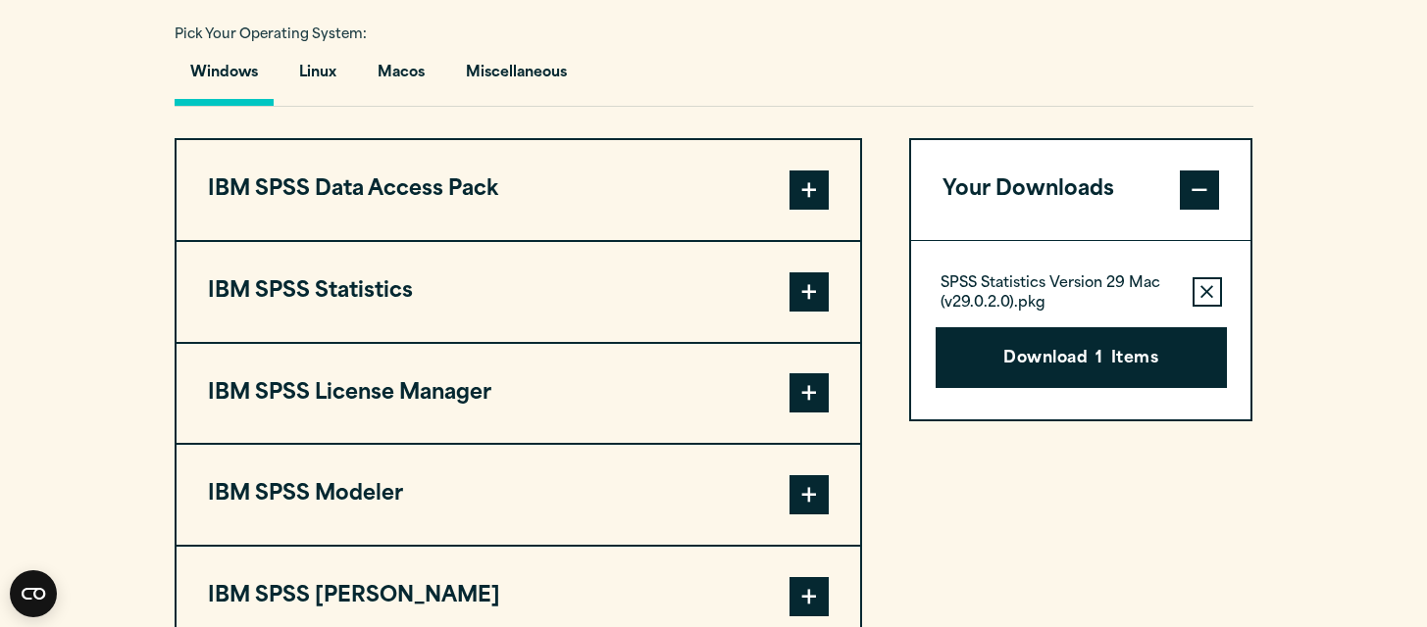
scroll to position [1449, 0]
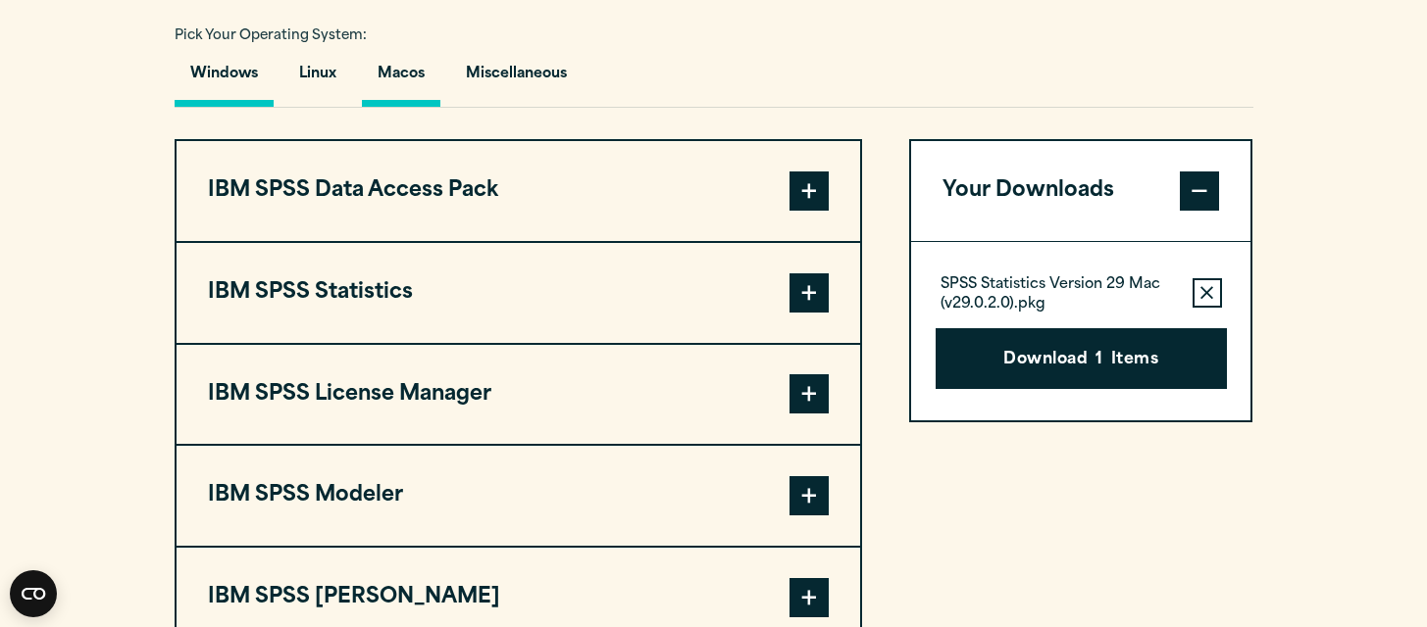
click at [411, 95] on button "Macos" at bounding box center [401, 79] width 78 height 56
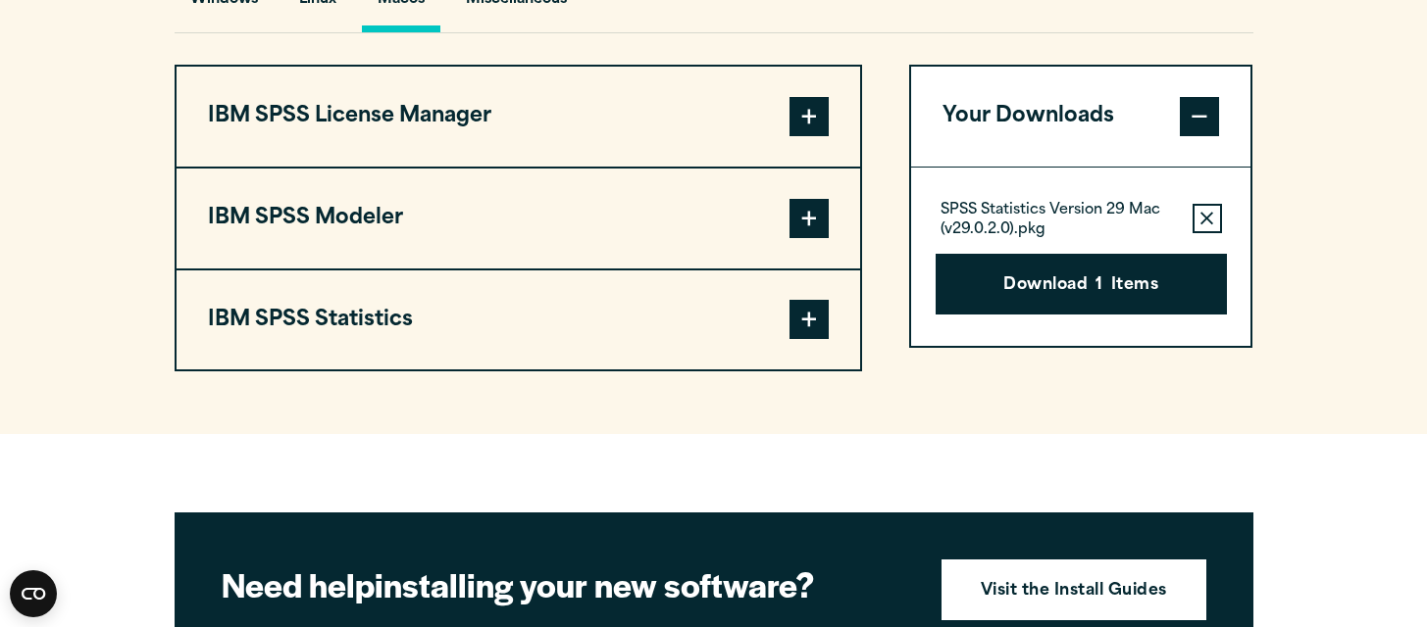
click at [804, 336] on span at bounding box center [808, 319] width 39 height 39
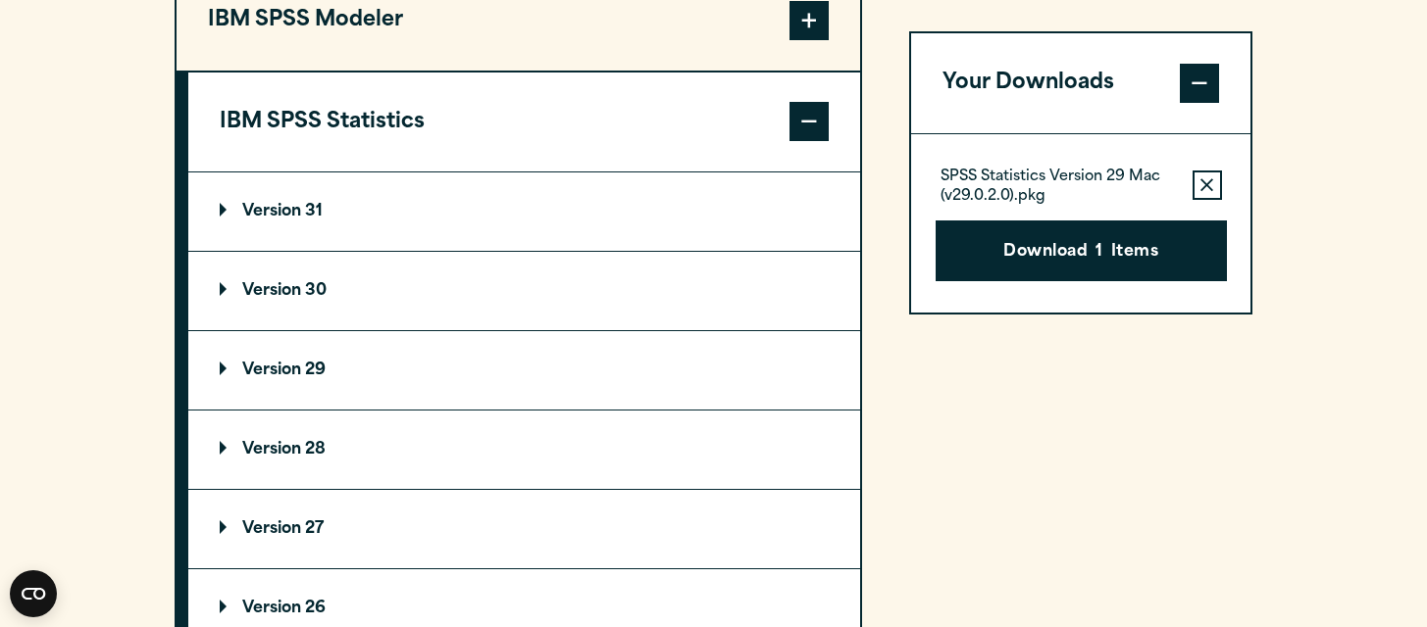
scroll to position [1835, 0]
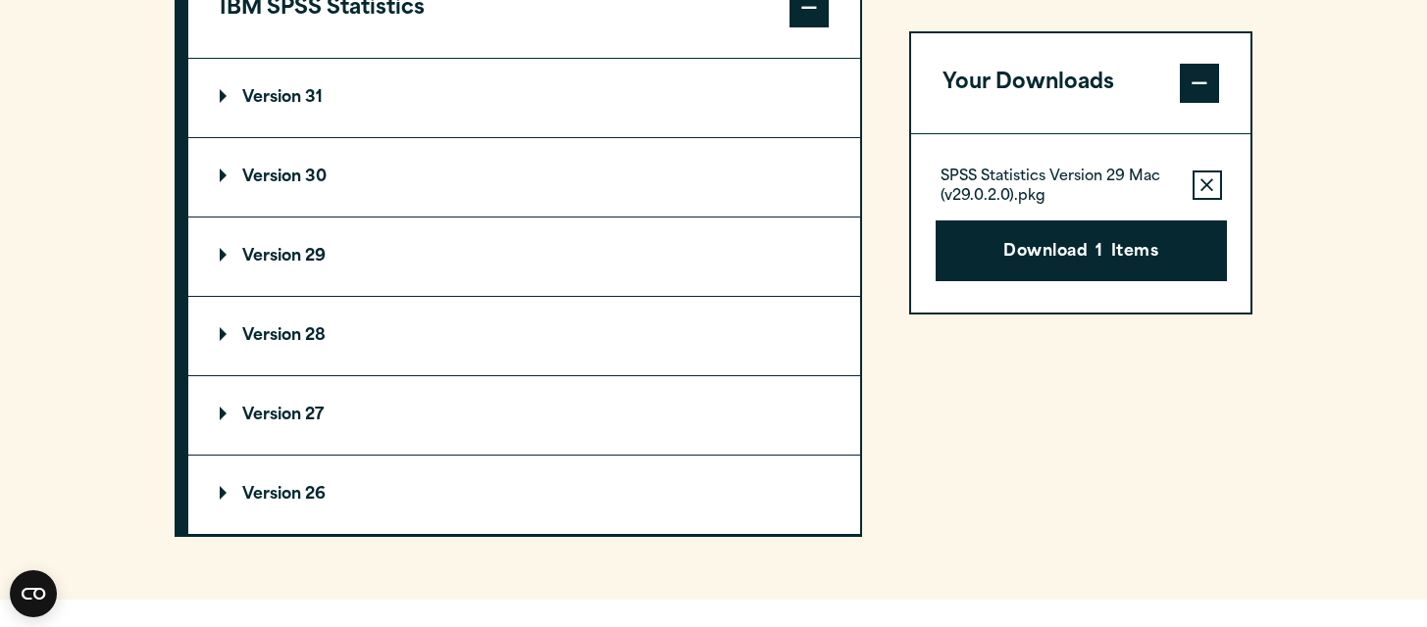
click at [220, 265] on p "Version 29" at bounding box center [273, 257] width 106 height 16
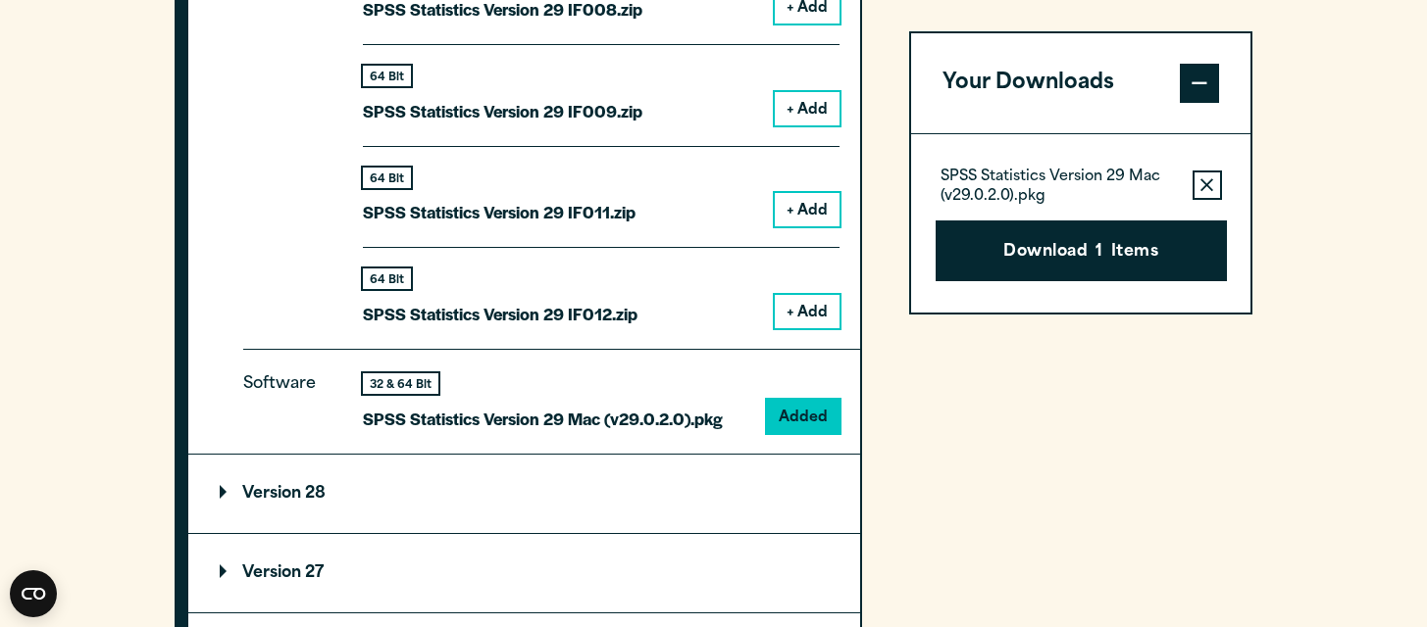
scroll to position [2794, 0]
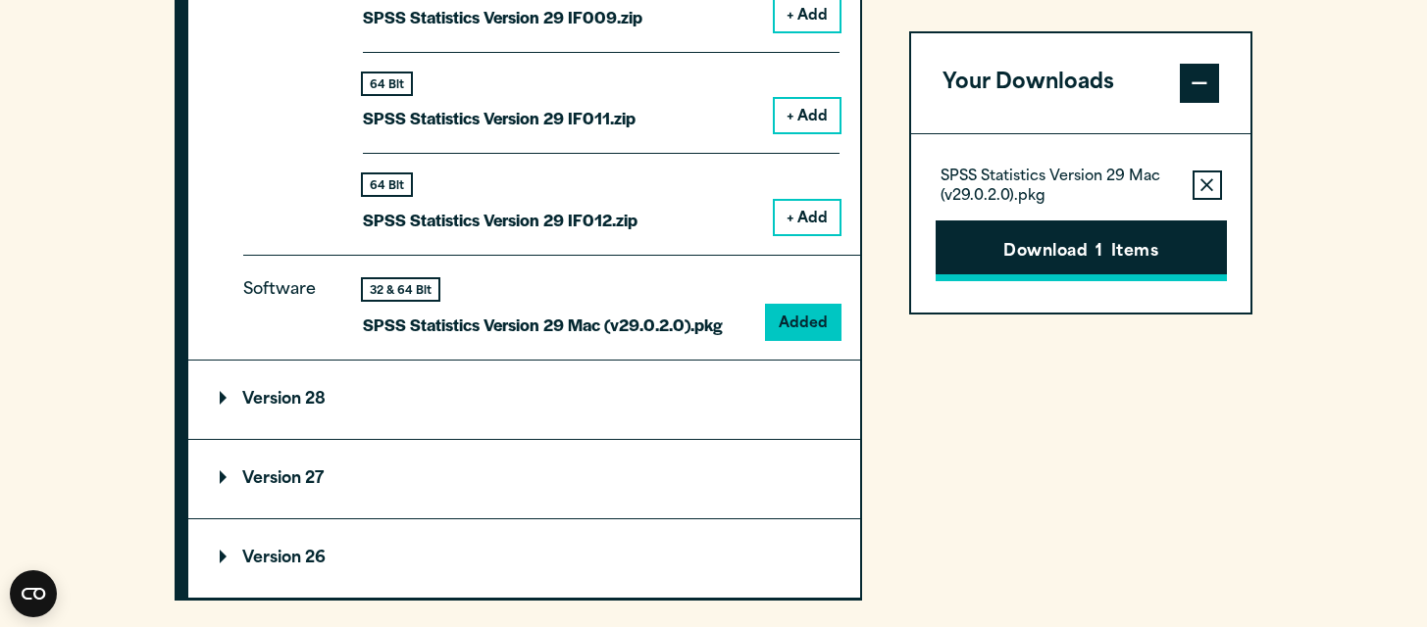
click at [1066, 258] on button "Download 1 Items" at bounding box center [1080, 251] width 291 height 61
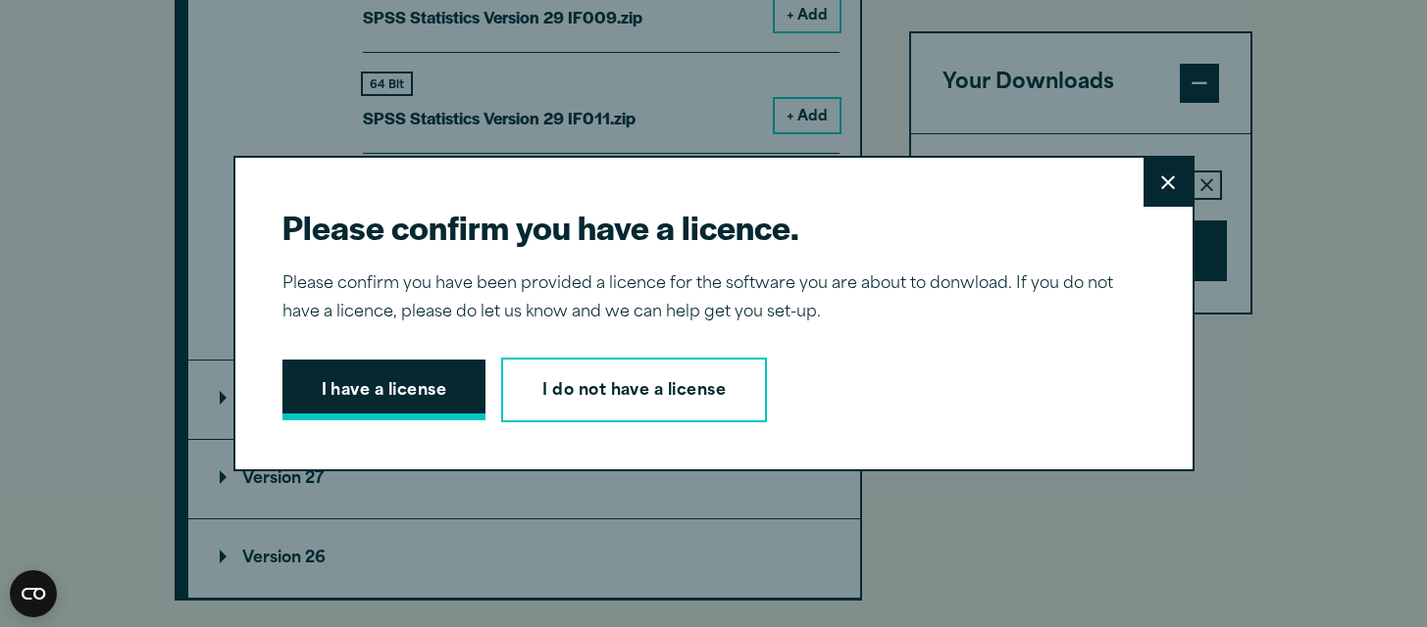
click at [372, 391] on button "I have a license" at bounding box center [384, 390] width 204 height 61
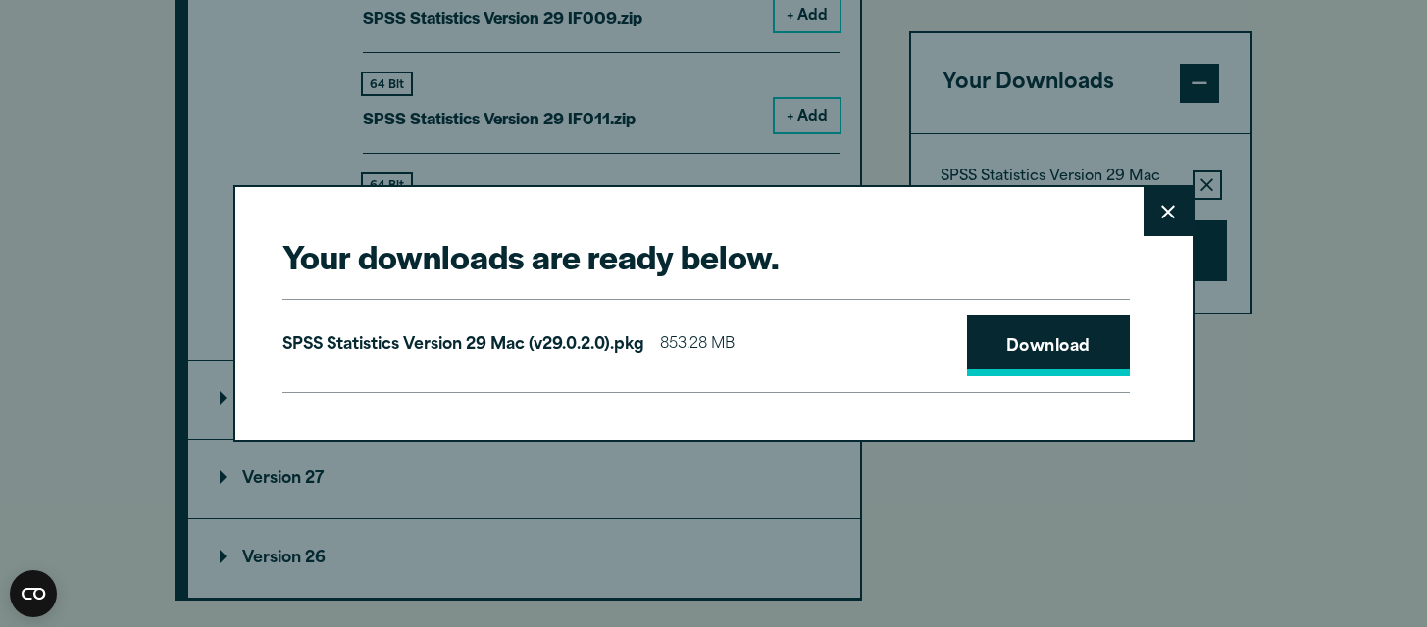
click at [1043, 356] on link "Download" at bounding box center [1048, 346] width 163 height 61
click at [1169, 212] on icon at bounding box center [1168, 212] width 14 height 15
